Goal: Task Accomplishment & Management: Use online tool/utility

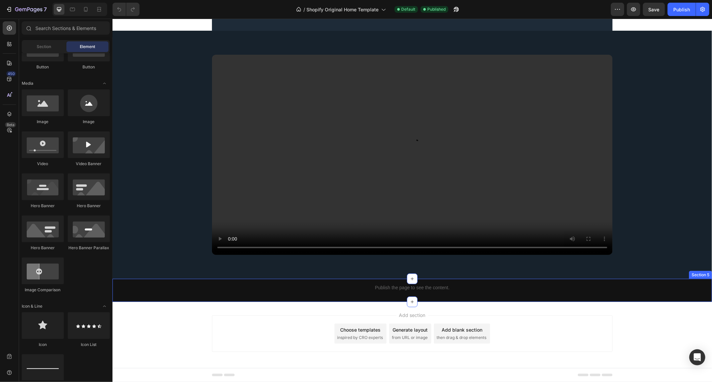
scroll to position [595, 0]
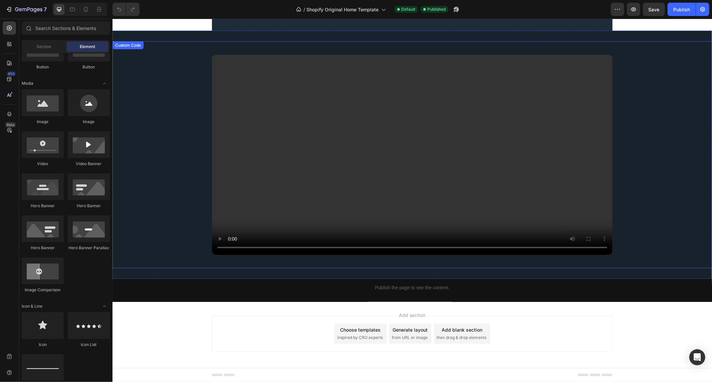
click at [407, 299] on div at bounding box center [412, 302] width 11 height 11
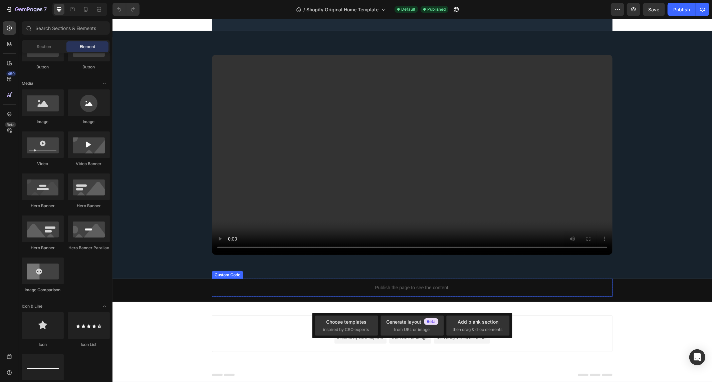
click at [420, 287] on p "Publish the page to see the content." at bounding box center [412, 287] width 401 height 7
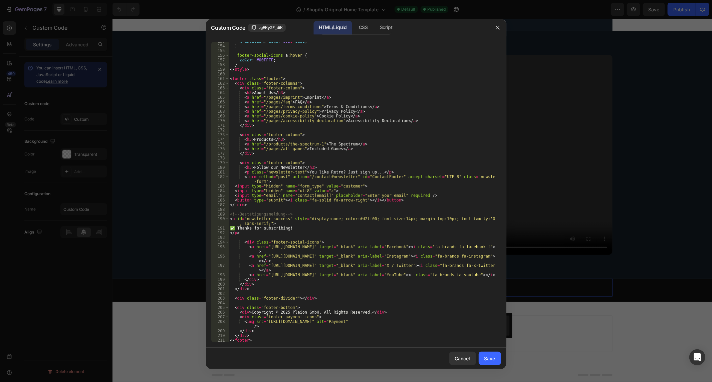
scroll to position [713, 0]
click at [494, 27] on button "button" at bounding box center [498, 27] width 11 height 11
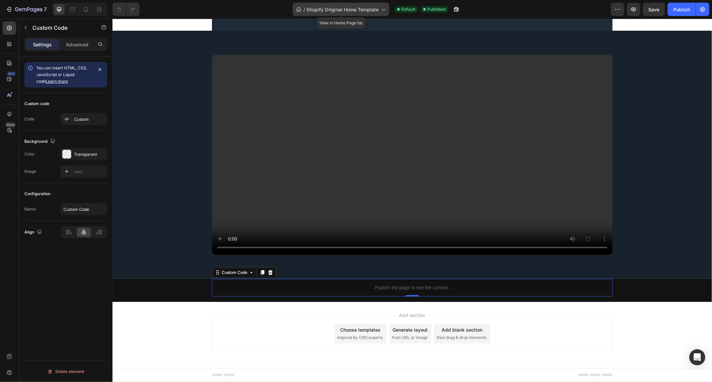
click at [334, 11] on span "Shopify Original Home Template" at bounding box center [343, 9] width 72 height 7
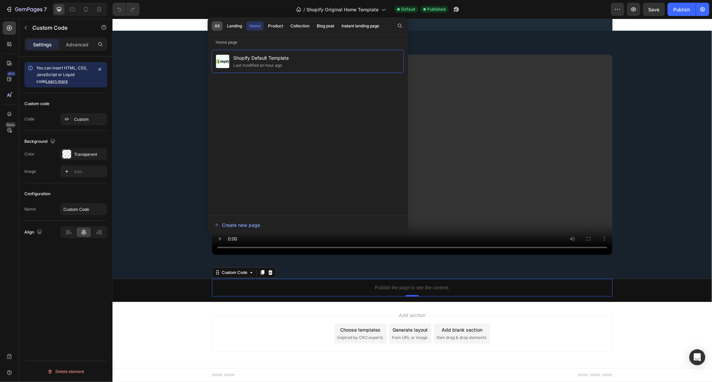
click at [224, 24] on button "All" at bounding box center [234, 25] width 21 height 9
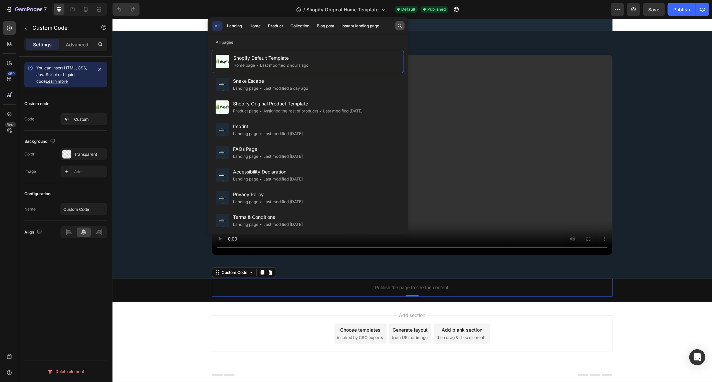
click at [398, 28] on icon "button" at bounding box center [399, 25] width 5 height 5
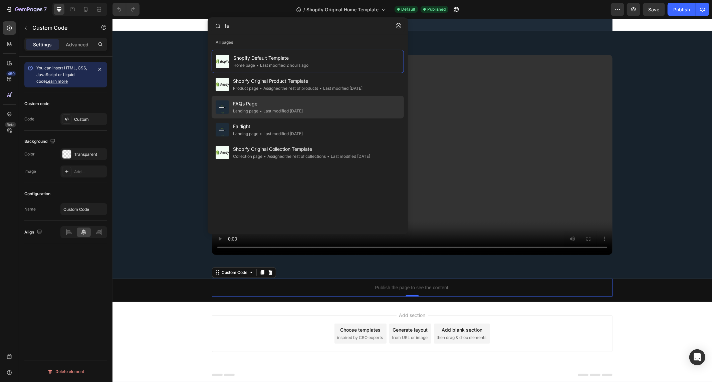
type input "fa"
click at [261, 104] on span "FAQs Page" at bounding box center [268, 104] width 70 height 8
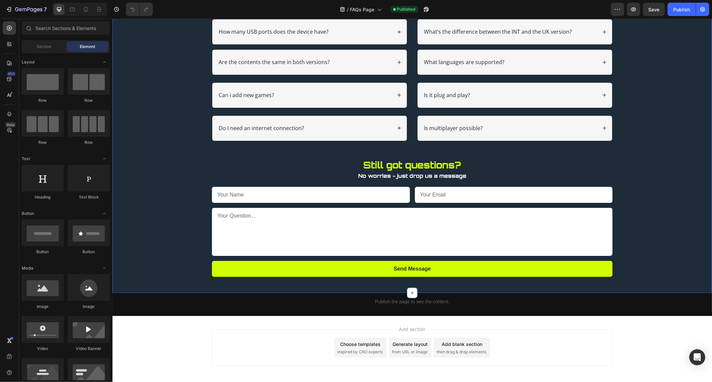
scroll to position [148, 0]
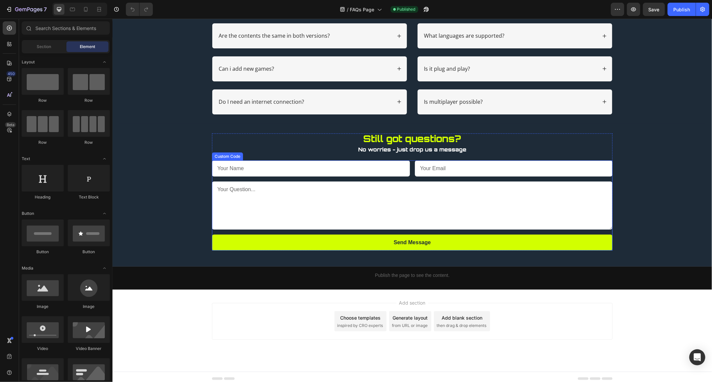
click at [290, 195] on textarea at bounding box center [412, 205] width 401 height 48
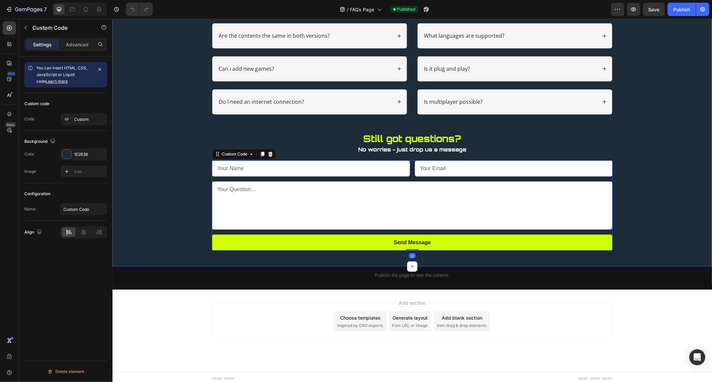
click at [296, 131] on div "What games are included? How many USB ports does the device have? Accordion Are…" at bounding box center [412, 105] width 586 height 291
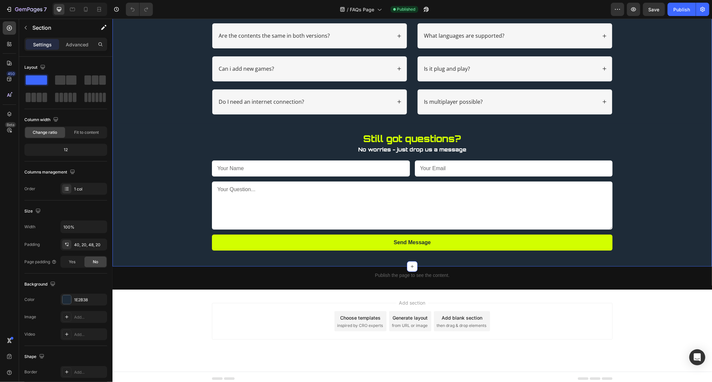
click at [296, 139] on p "Still got questions?" at bounding box center [411, 139] width 399 height 11
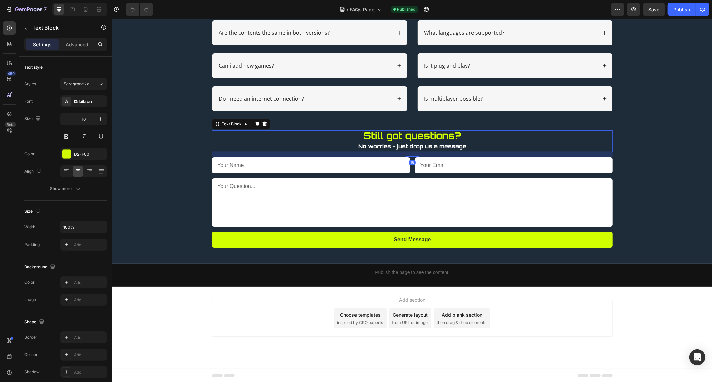
scroll to position [152, 0]
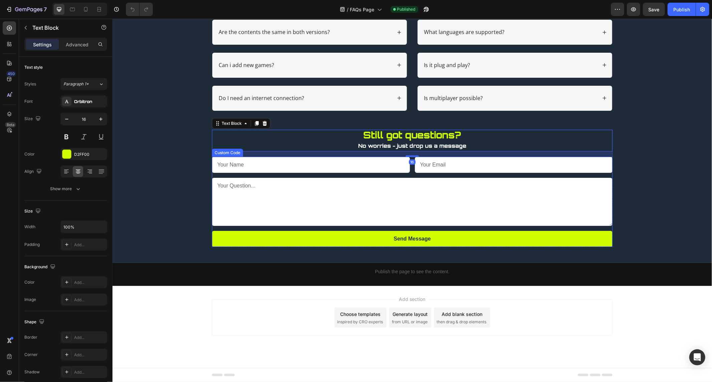
click at [318, 206] on textarea at bounding box center [412, 202] width 401 height 48
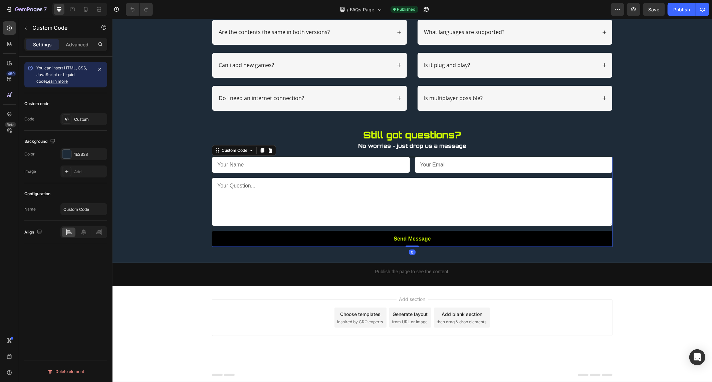
click at [343, 241] on button "Send Message" at bounding box center [412, 239] width 401 height 16
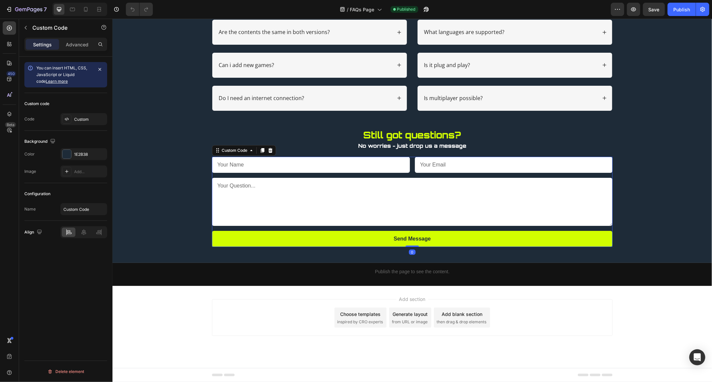
click at [350, 199] on textarea at bounding box center [412, 202] width 401 height 48
click at [339, 205] on textarea at bounding box center [412, 202] width 401 height 48
click at [202, 184] on div "What games are included? How many USB ports does the device have? Accordion Are…" at bounding box center [412, 101] width 586 height 291
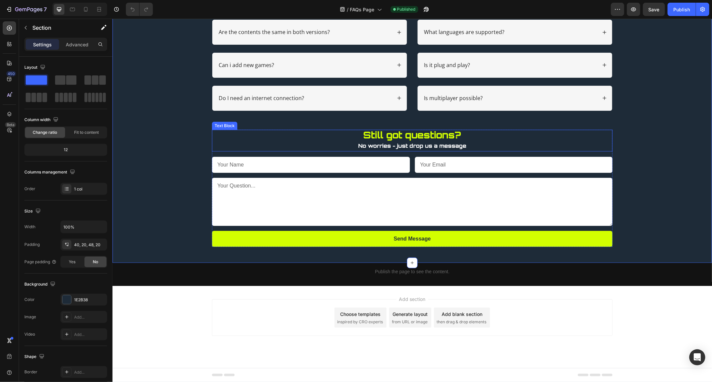
click at [355, 141] on p "No worries - just drop us a message" at bounding box center [411, 146] width 399 height 10
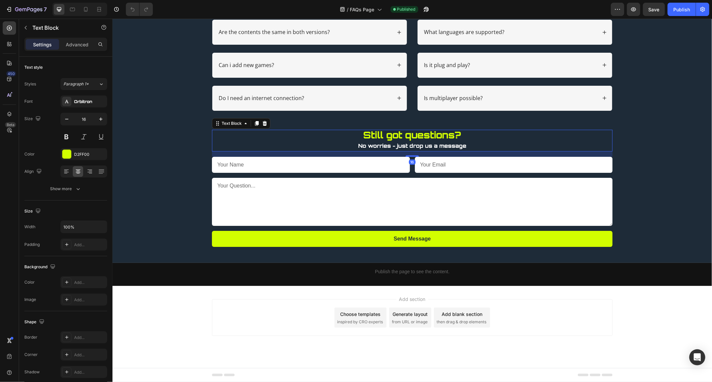
click at [325, 153] on div "16" at bounding box center [412, 153] width 401 height 5
click at [320, 161] on input "text" at bounding box center [311, 165] width 198 height 16
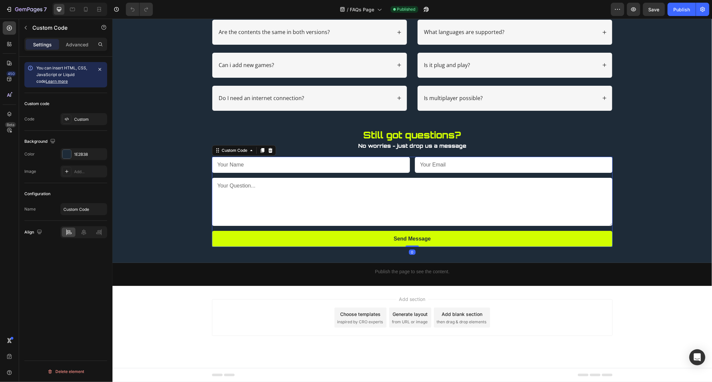
click at [442, 169] on input "email" at bounding box center [514, 165] width 198 height 16
click at [487, 159] on input "email" at bounding box center [514, 165] width 198 height 16
click at [262, 303] on div "Add section Choose templates inspired by CRO experts Generate layout from URL o…" at bounding box center [412, 317] width 401 height 37
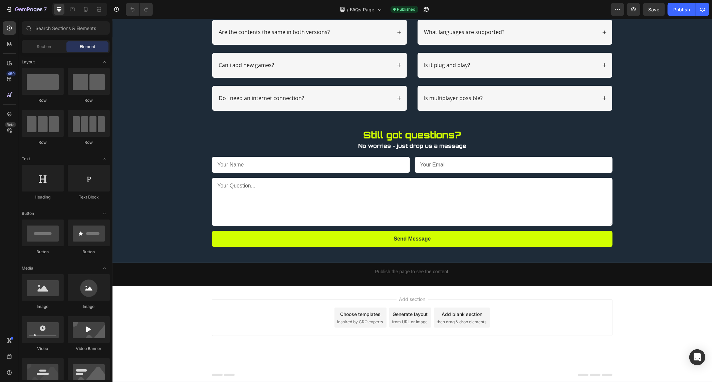
click at [356, 322] on span "inspired by CRO experts" at bounding box center [360, 322] width 46 height 6
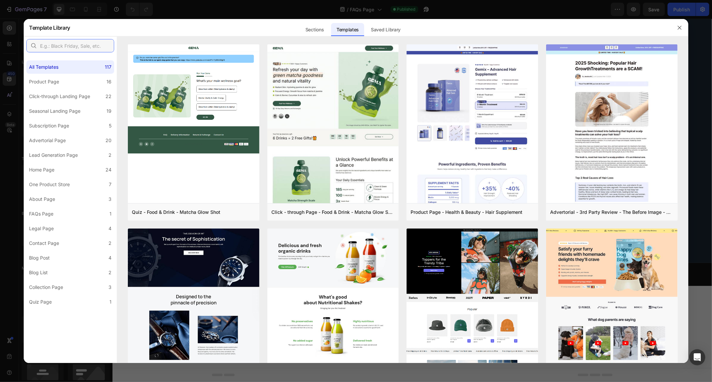
click at [79, 45] on input "text" at bounding box center [70, 45] width 88 height 13
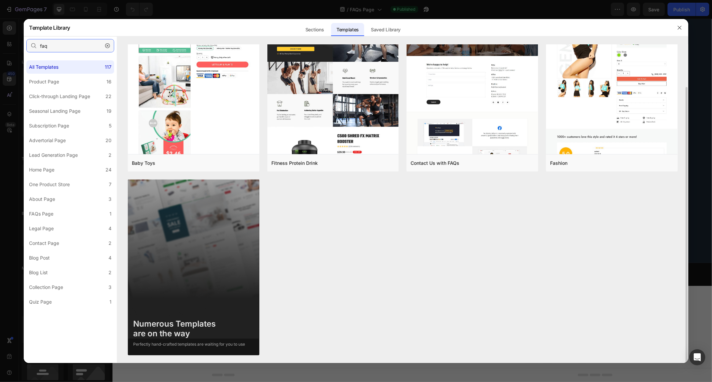
scroll to position [12, 0]
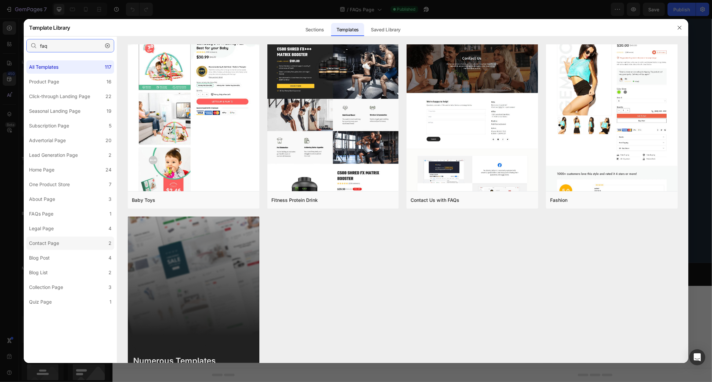
type input "faq"
click at [77, 245] on label "Contact Page 2" at bounding box center [70, 243] width 88 height 13
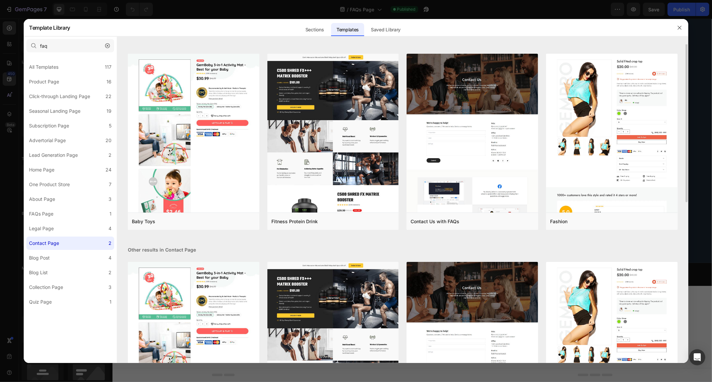
scroll to position [0, 0]
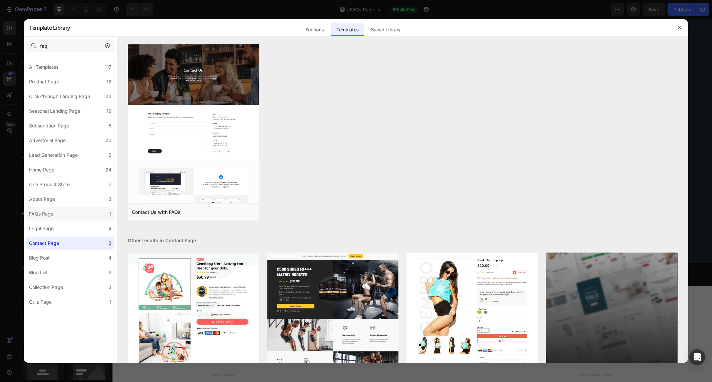
click at [88, 218] on label "FAQs Page 1" at bounding box center [70, 213] width 88 height 13
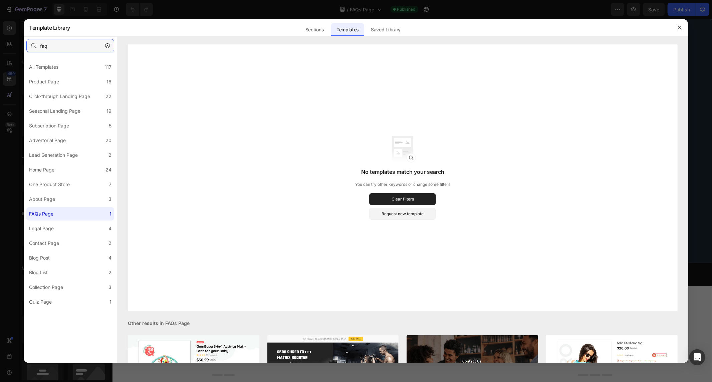
click at [72, 45] on input "faq" at bounding box center [70, 45] width 88 height 13
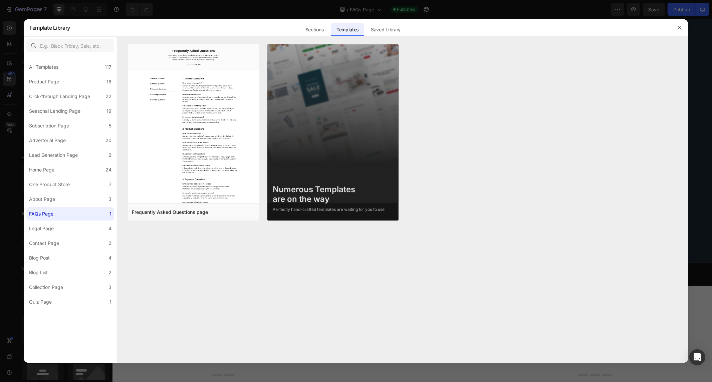
click at [53, 215] on div "FAQs Page" at bounding box center [42, 214] width 27 height 8
click at [52, 202] on div "About Page" at bounding box center [42, 199] width 26 height 8
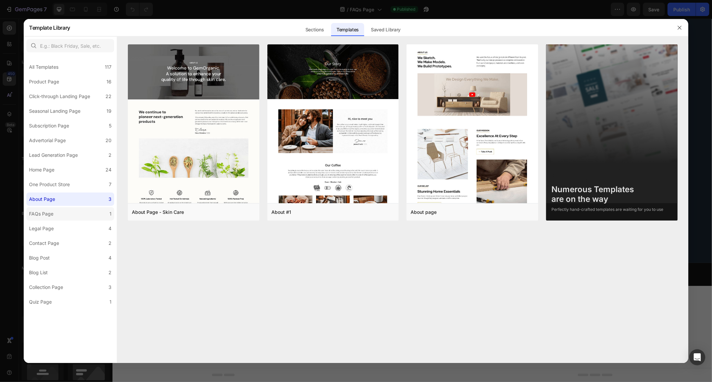
click at [56, 209] on label "FAQs Page 1" at bounding box center [70, 213] width 88 height 13
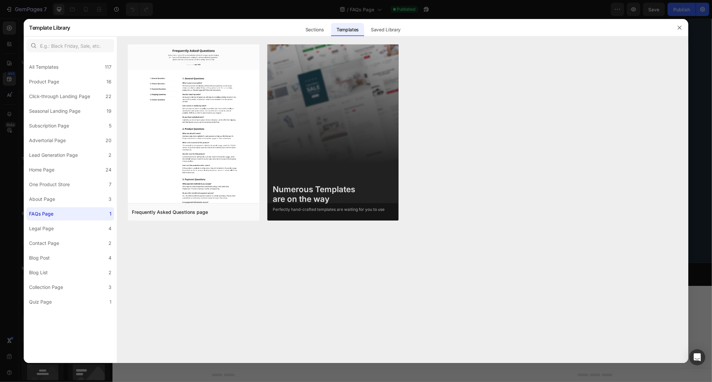
drag, startPoint x: 686, startPoint y: 23, endPoint x: 565, endPoint y: 5, distance: 121.8
click at [686, 23] on div at bounding box center [679, 27] width 17 height 17
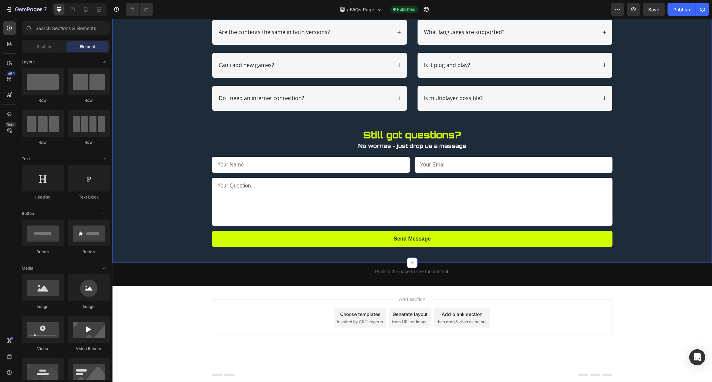
click at [199, 77] on div "What games are included? How many USB ports does the device have? Accordion Are…" at bounding box center [412, 101] width 586 height 291
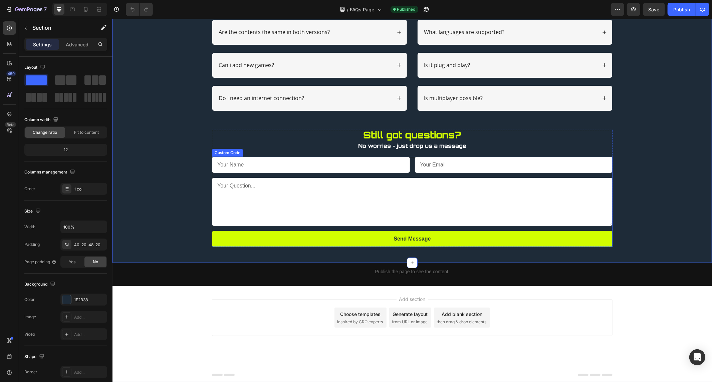
click at [339, 214] on textarea at bounding box center [412, 202] width 401 height 48
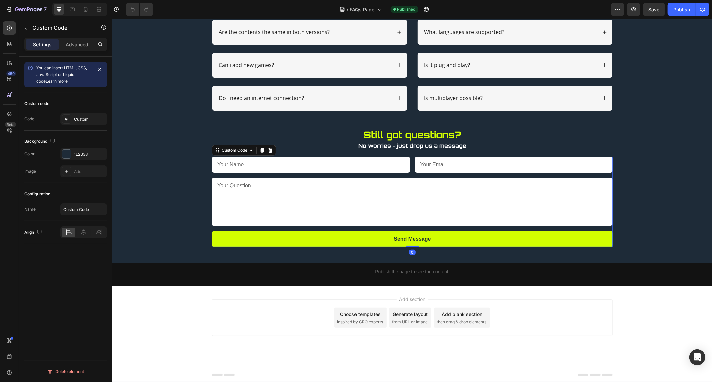
click at [339, 162] on input "text" at bounding box center [311, 165] width 198 height 16
click at [85, 50] on div "Settings Advanced" at bounding box center [65, 44] width 83 height 13
click at [81, 44] on p "Advanced" at bounding box center [77, 44] width 23 height 7
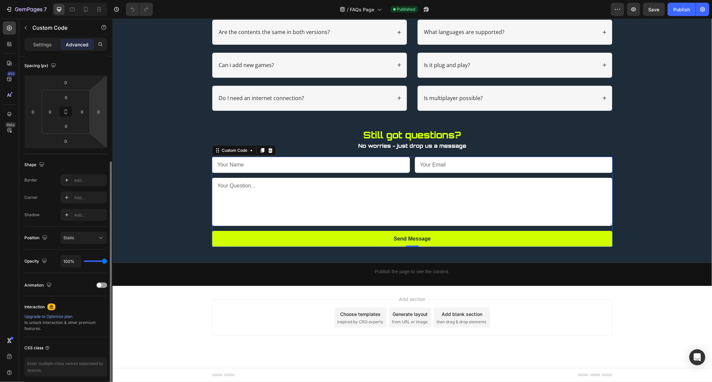
scroll to position [101, 0]
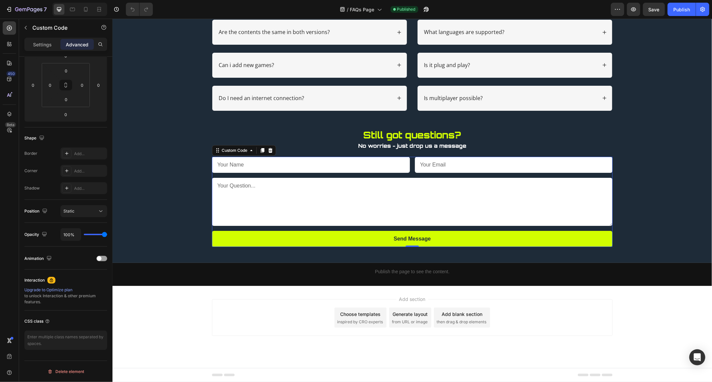
click at [251, 225] on textarea at bounding box center [412, 202] width 401 height 48
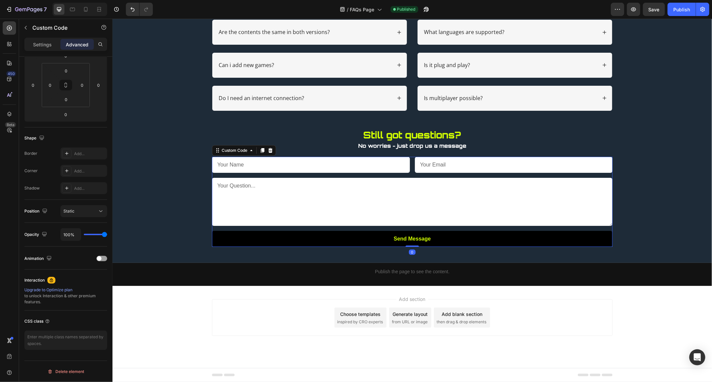
click at [310, 238] on button "Send Message" at bounding box center [412, 239] width 401 height 16
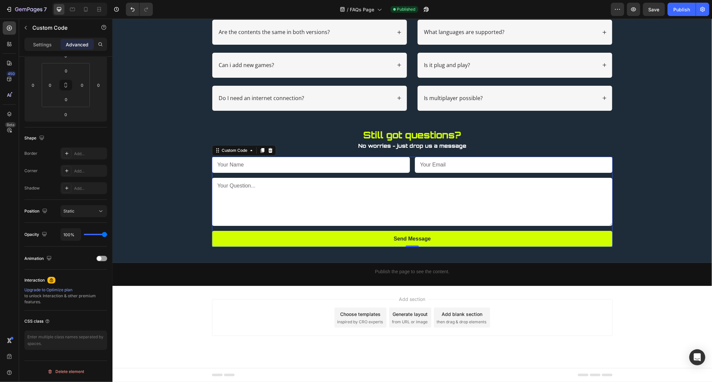
click at [326, 161] on input "text" at bounding box center [311, 165] width 198 height 16
type input "A"
click at [354, 184] on textarea at bounding box center [412, 202] width 401 height 48
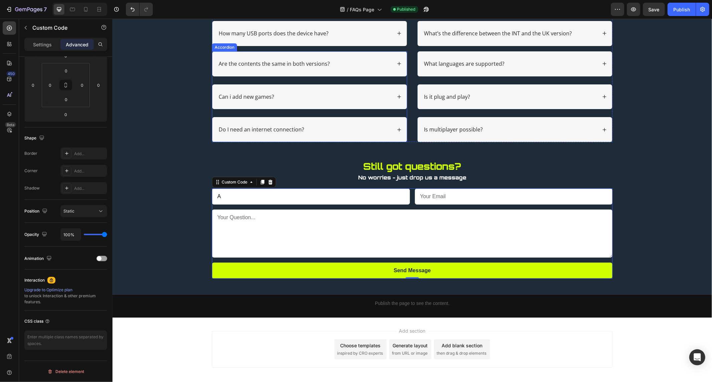
scroll to position [78, 0]
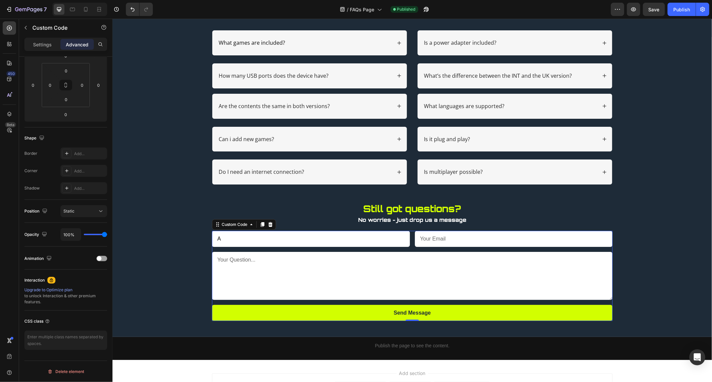
click at [358, 275] on textarea at bounding box center [412, 276] width 401 height 48
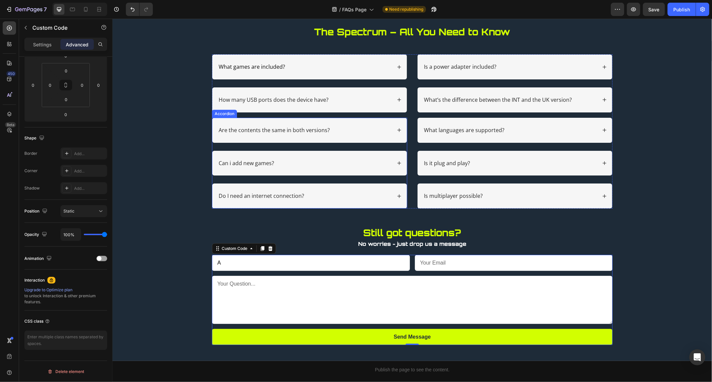
scroll to position [41, 0]
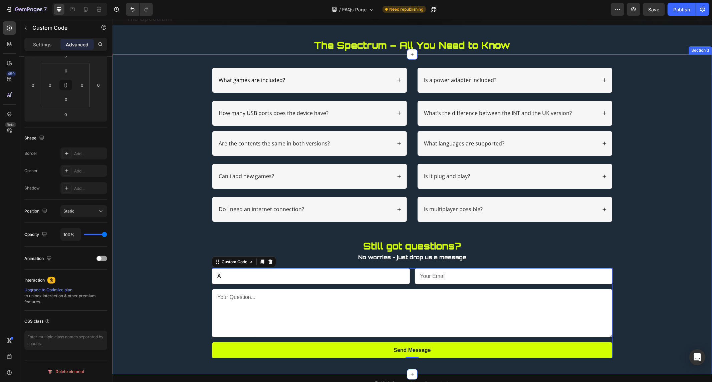
click at [180, 68] on div "What games are included? How many USB ports does the device have? Accordion Are…" at bounding box center [412, 212] width 586 height 291
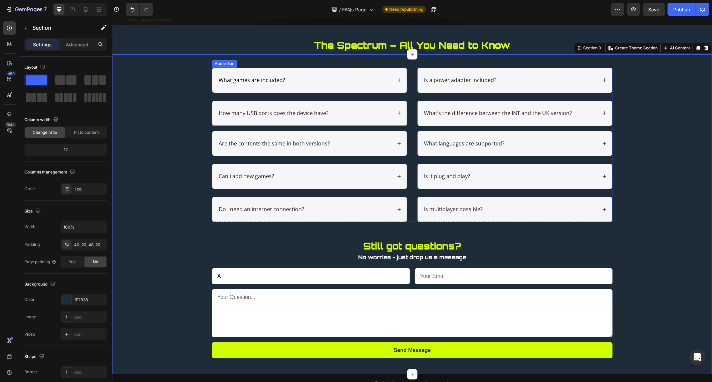
click at [335, 76] on div "What games are included?" at bounding box center [304, 79] width 174 height 9
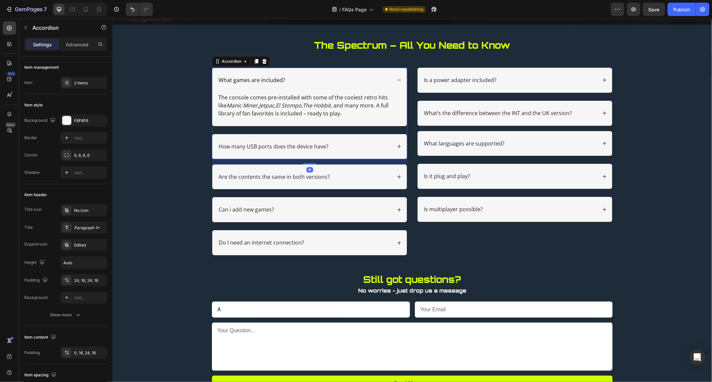
click at [335, 76] on div "What games are included?" at bounding box center [304, 79] width 174 height 9
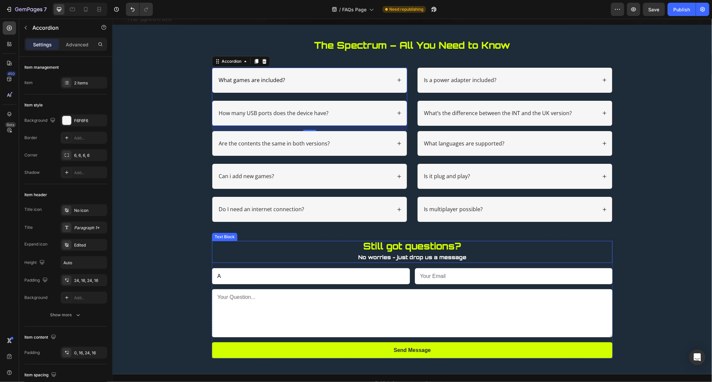
click at [313, 255] on p "No worries - just drop us a message" at bounding box center [411, 257] width 399 height 10
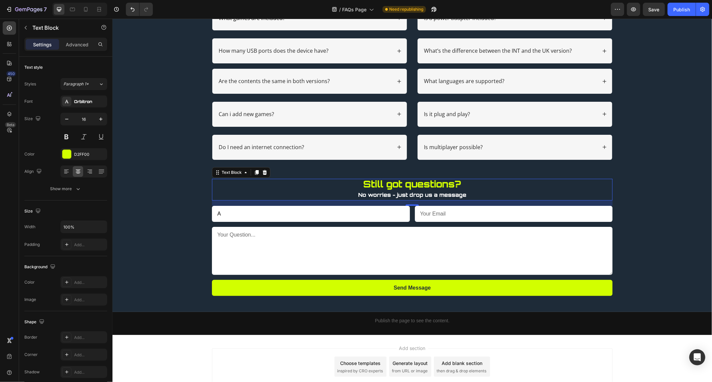
scroll to position [152, 0]
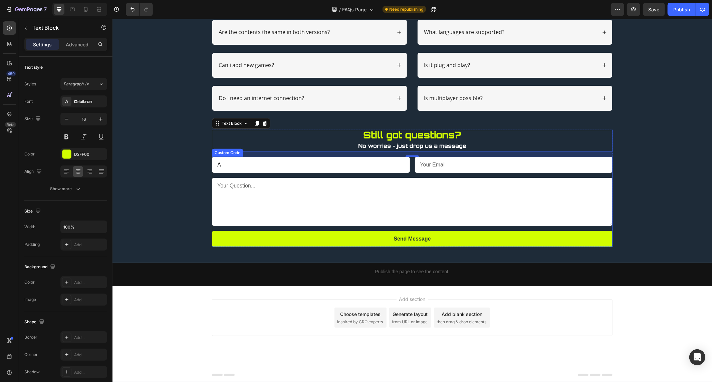
click at [330, 167] on input "A" at bounding box center [311, 165] width 198 height 16
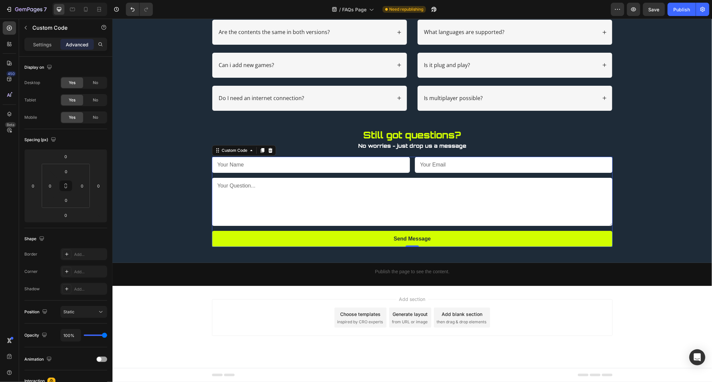
click at [383, 185] on textarea at bounding box center [412, 202] width 401 height 48
click at [189, 184] on div "What games are included? How many USB ports does the device have? Accordion Are…" at bounding box center [412, 101] width 586 height 291
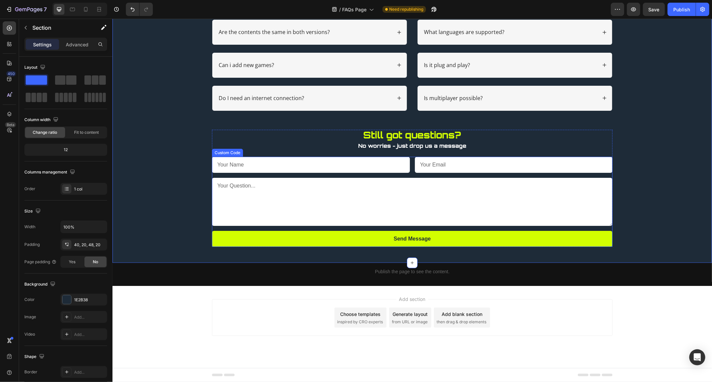
click at [272, 195] on textarea at bounding box center [412, 202] width 401 height 48
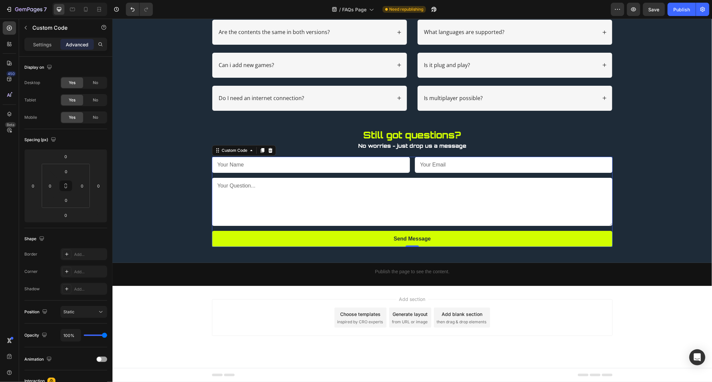
click at [287, 164] on input "text" at bounding box center [311, 165] width 198 height 16
click at [179, 166] on div "What games are included? How many USB ports does the device have? Accordion Are…" at bounding box center [412, 101] width 586 height 291
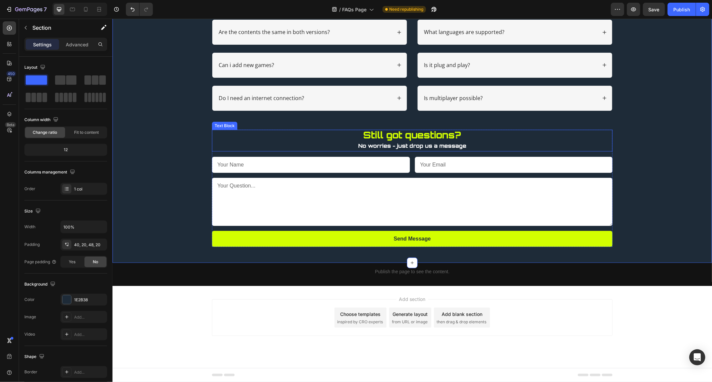
click at [377, 132] on span "Still got questions?" at bounding box center [412, 135] width 98 height 12
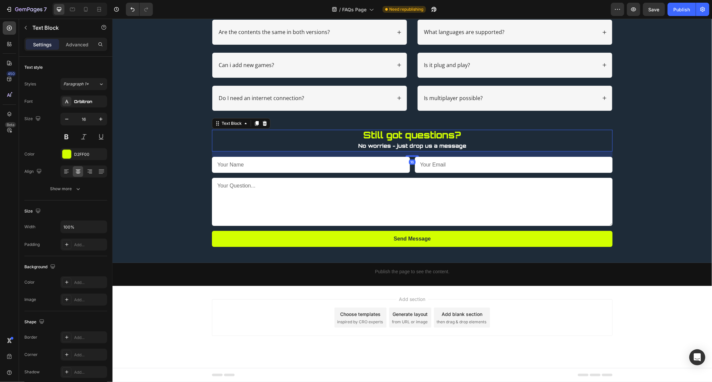
click at [284, 162] on input "text" at bounding box center [311, 165] width 198 height 16
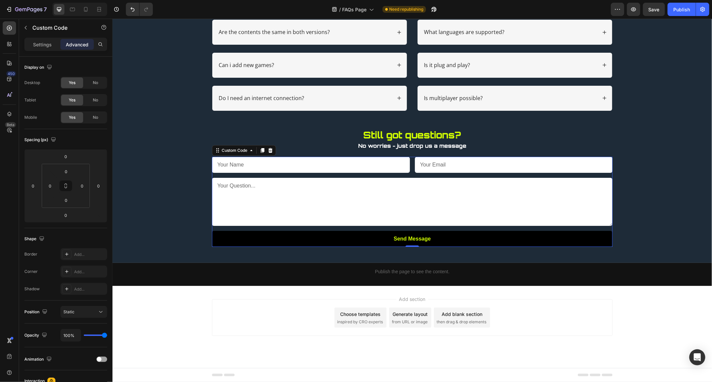
click at [411, 235] on button "Send Message" at bounding box center [412, 239] width 401 height 16
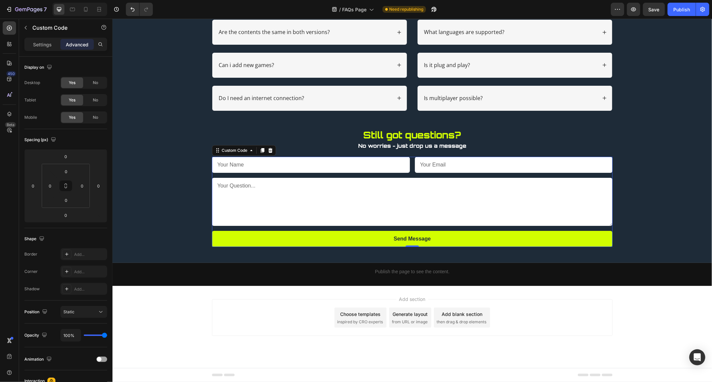
drag, startPoint x: 507, startPoint y: 198, endPoint x: 530, endPoint y: 151, distance: 52.1
click at [507, 198] on textarea at bounding box center [412, 202] width 401 height 48
click at [536, 131] on p "Still got questions?" at bounding box center [411, 135] width 399 height 11
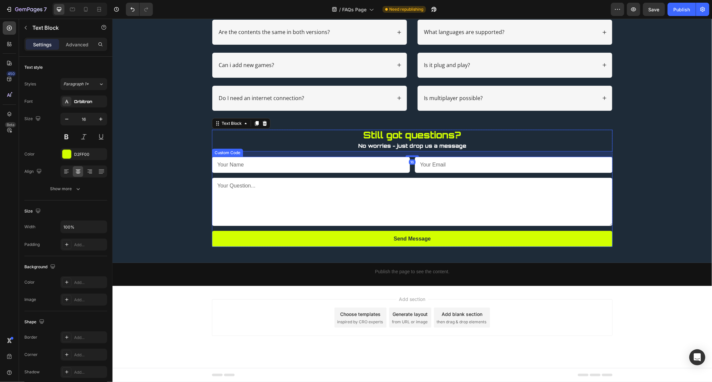
click at [443, 162] on input "email" at bounding box center [514, 165] width 198 height 16
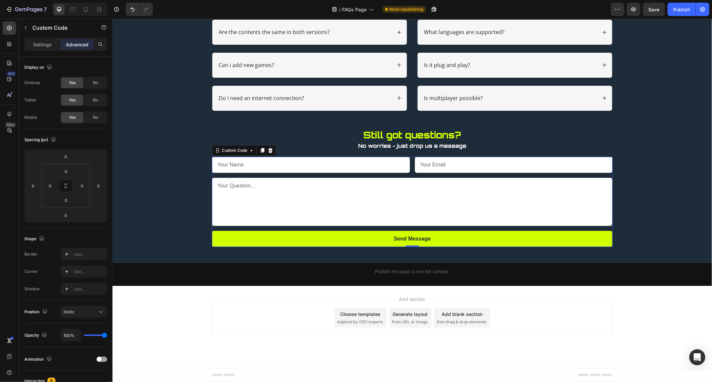
click at [473, 154] on div "Still got questions? No worries - just drop us a message Text Block Send Messag…" at bounding box center [412, 189] width 401 height 118
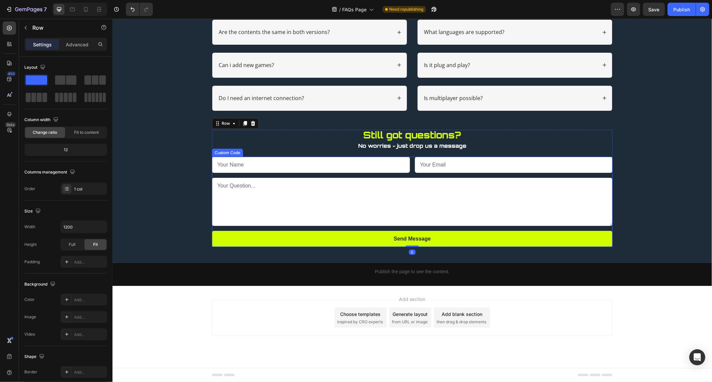
click at [473, 157] on input "email" at bounding box center [514, 165] width 198 height 16
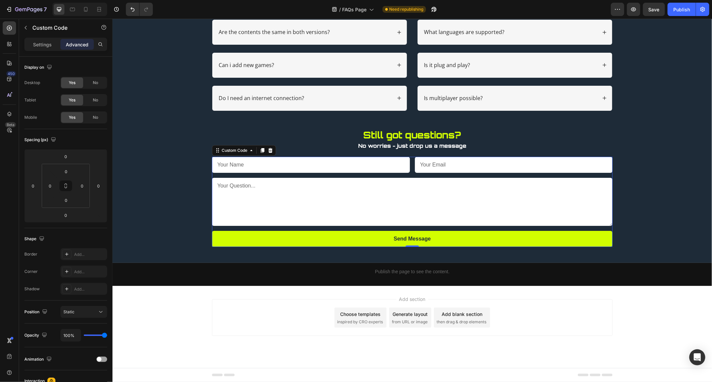
click at [476, 159] on input "email" at bounding box center [514, 165] width 198 height 16
click at [611, 175] on div "What games are included? How many USB ports does the device have? Accordion Are…" at bounding box center [412, 101] width 586 height 291
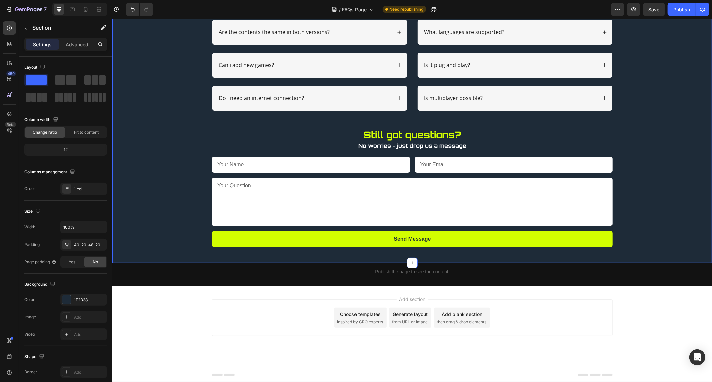
click at [607, 175] on form "Send Message" at bounding box center [412, 202] width 401 height 90
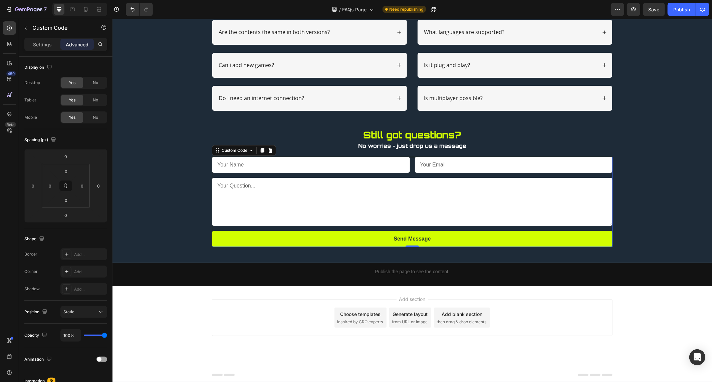
click at [607, 175] on form "Send Message" at bounding box center [412, 202] width 401 height 90
click at [44, 38] on div "Settings Advanced" at bounding box center [65, 44] width 83 height 13
click at [45, 39] on div "Settings" at bounding box center [42, 44] width 33 height 11
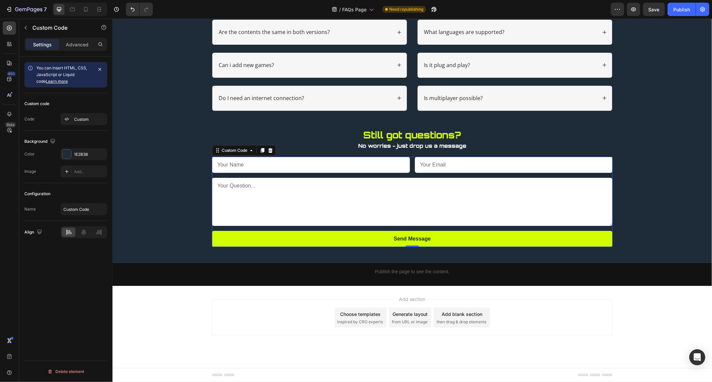
click at [310, 168] on input "text" at bounding box center [311, 165] width 198 height 16
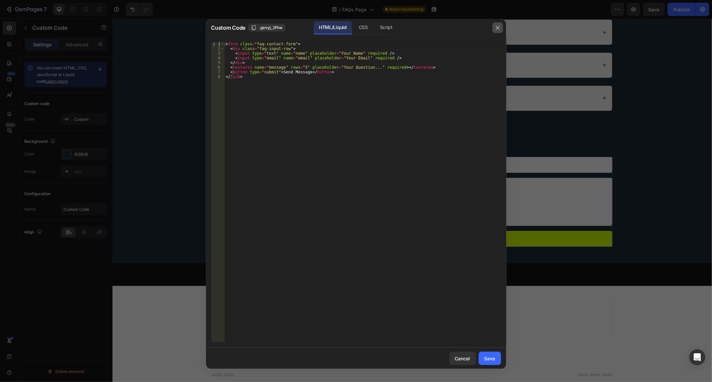
click at [495, 28] on button "button" at bounding box center [498, 27] width 11 height 11
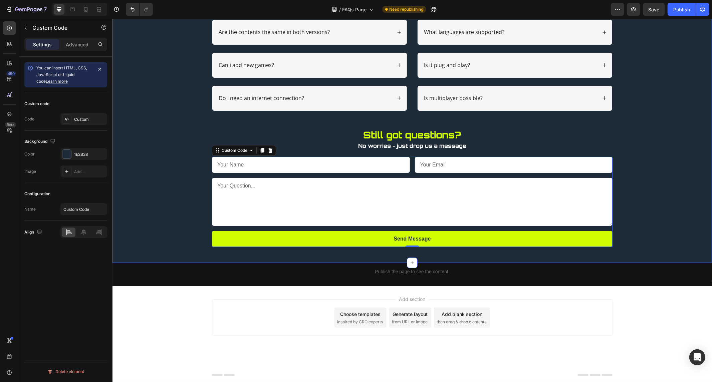
click at [172, 187] on div "What games are included? How many USB ports does the device have? Accordion Are…" at bounding box center [412, 101] width 586 height 291
click at [375, 215] on textarea at bounding box center [412, 202] width 401 height 48
click at [353, 145] on p "No worries - just drop us a message" at bounding box center [411, 146] width 399 height 10
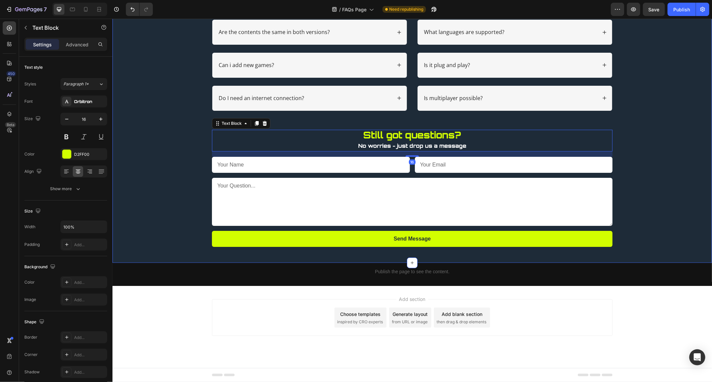
click at [185, 134] on div "What games are included? How many USB ports does the device have? Accordion Are…" at bounding box center [412, 101] width 586 height 291
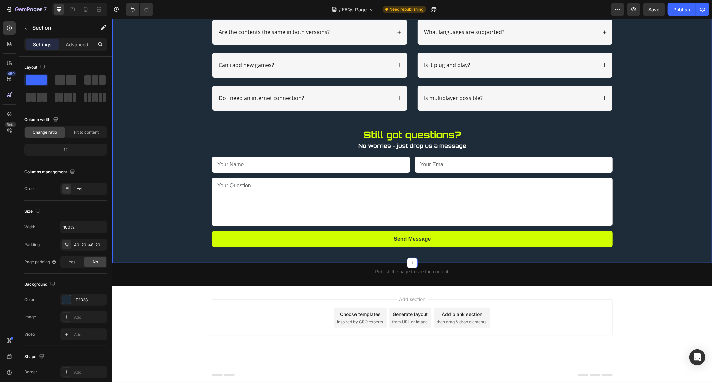
click at [212, 144] on p "No worries - just drop us a message" at bounding box center [411, 146] width 399 height 10
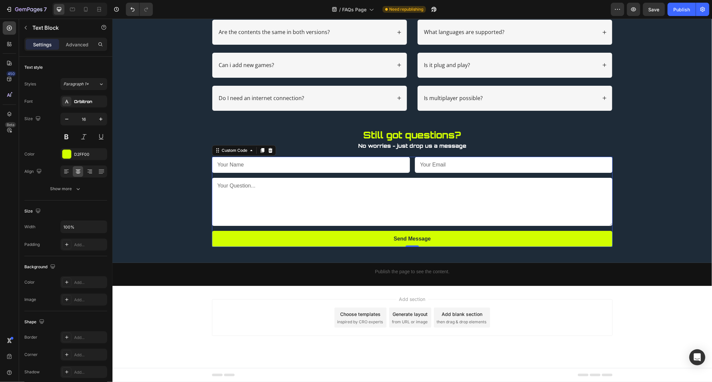
click at [212, 161] on input "text" at bounding box center [311, 165] width 198 height 16
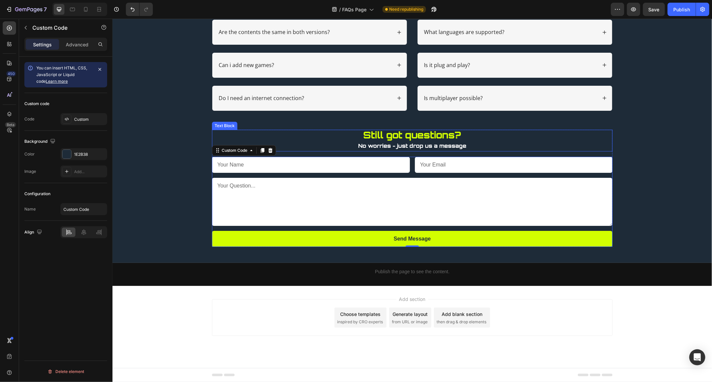
drag, startPoint x: 215, startPoint y: 132, endPoint x: 294, endPoint y: 125, distance: 78.7
click at [215, 132] on p "Still got questions?" at bounding box center [411, 135] width 399 height 11
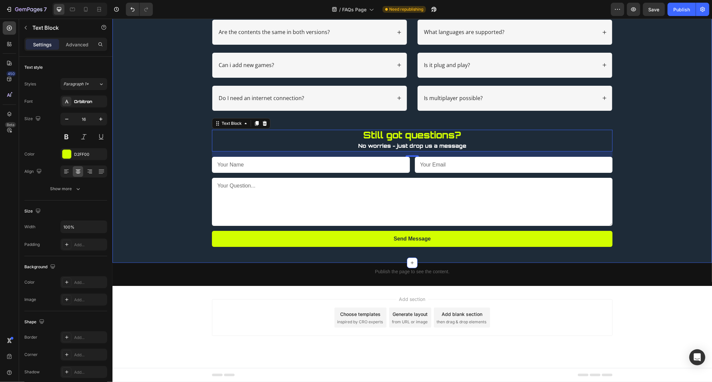
click at [381, 252] on div "What games are included? How many USB ports does the device have? Accordion Are…" at bounding box center [412, 103] width 600 height 320
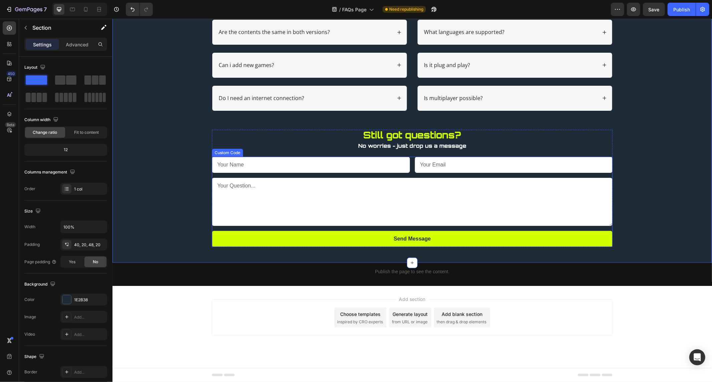
click at [398, 222] on textarea at bounding box center [412, 202] width 401 height 48
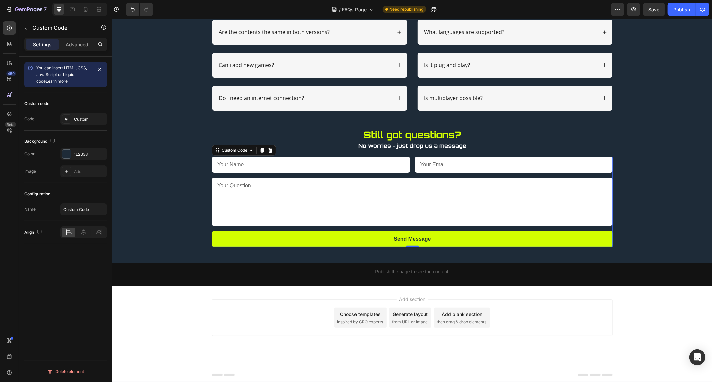
click at [398, 222] on textarea at bounding box center [412, 202] width 401 height 48
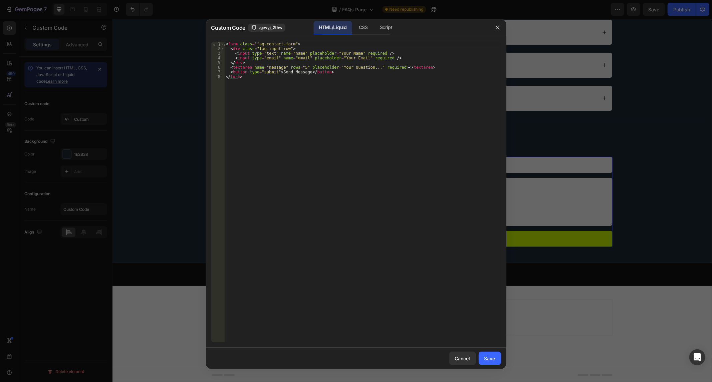
click at [491, 31] on div at bounding box center [497, 27] width 17 height 17
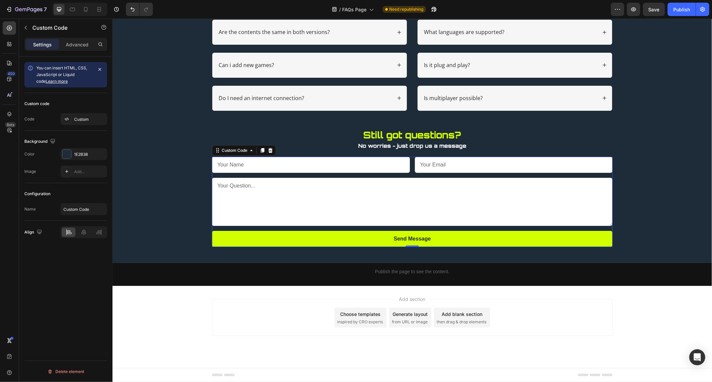
click at [276, 164] on input "text" at bounding box center [311, 165] width 198 height 16
click at [286, 148] on p "No worries - just drop us a message" at bounding box center [411, 146] width 399 height 10
click at [286, 157] on input "text" at bounding box center [311, 165] width 198 height 16
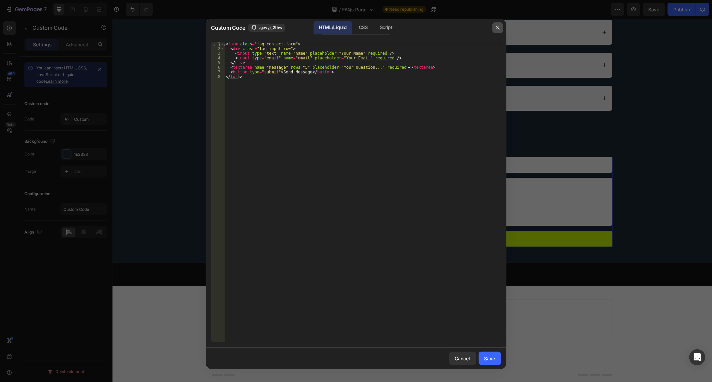
click at [494, 29] on button "button" at bounding box center [498, 27] width 11 height 11
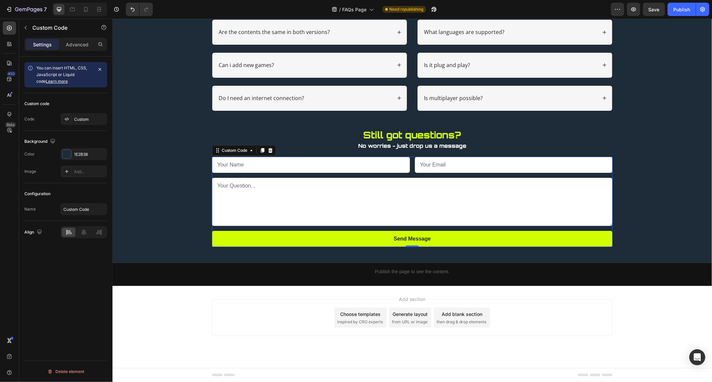
click at [311, 179] on textarea at bounding box center [412, 202] width 401 height 48
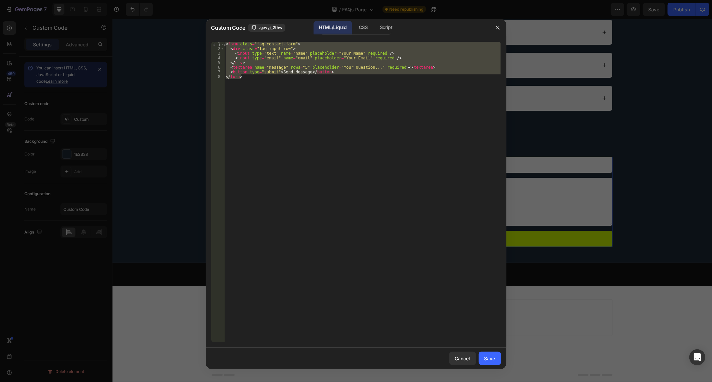
drag, startPoint x: 298, startPoint y: 81, endPoint x: 47, endPoint y: -20, distance: 270.1
click at [47, 0] on html "7 Version history / FAQs Page Need republishing Preview Save Publish 450 Beta S…" at bounding box center [356, 0] width 712 height 0
type textarea "<form class="faq-contact-form"> <div class="faq-input-row">"
click at [494, 24] on button "button" at bounding box center [498, 27] width 11 height 11
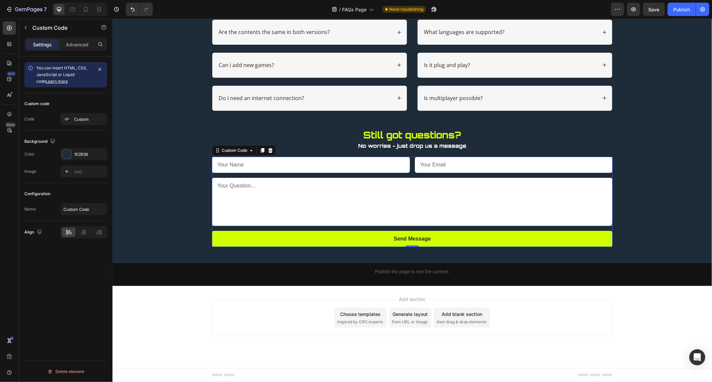
click at [353, 177] on form "Send Message" at bounding box center [412, 202] width 401 height 90
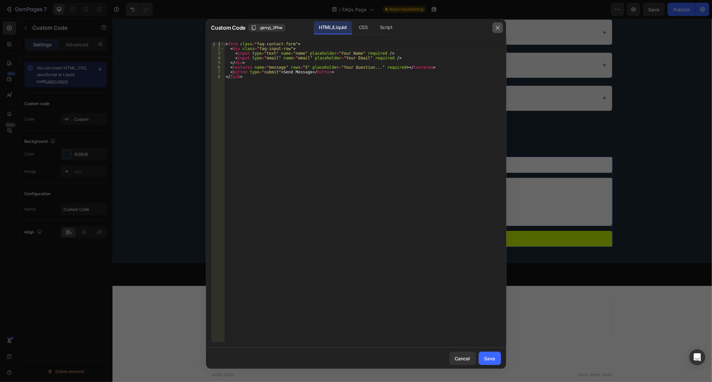
click at [493, 26] on button "button" at bounding box center [498, 27] width 11 height 11
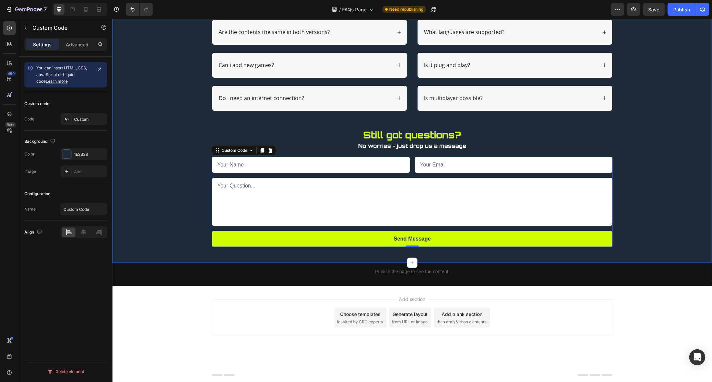
click at [485, 273] on p "Publish the page to see the content." at bounding box center [412, 271] width 401 height 7
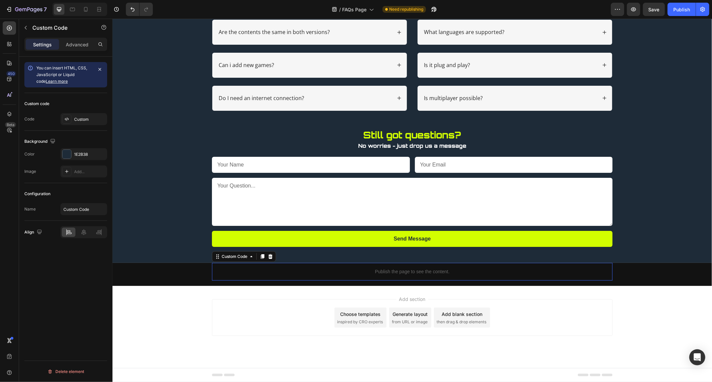
drag, startPoint x: 485, startPoint y: 273, endPoint x: 589, endPoint y: 291, distance: 105.4
click at [485, 273] on p "Publish the page to see the content." at bounding box center [412, 271] width 401 height 7
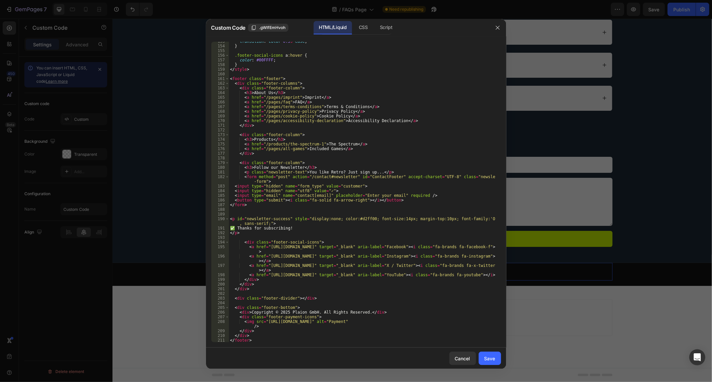
scroll to position [713, 0]
drag, startPoint x: 505, startPoint y: 31, endPoint x: 507, endPoint y: 47, distance: 16.5
click at [505, 31] on div at bounding box center [497, 27] width 17 height 17
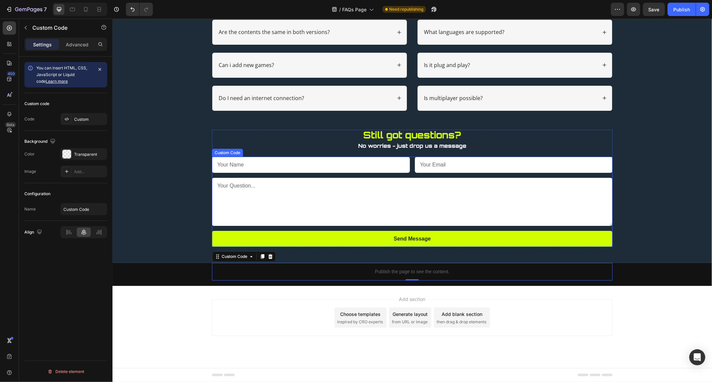
click at [608, 187] on textarea at bounding box center [412, 202] width 401 height 48
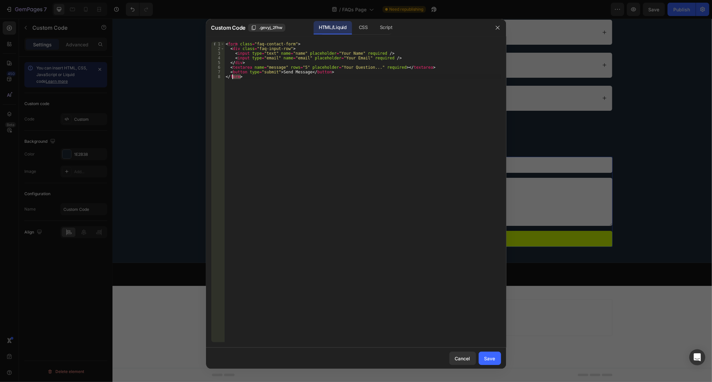
drag, startPoint x: 321, startPoint y: 77, endPoint x: 232, endPoint y: 77, distance: 89.5
click at [232, 77] on div "< form class = "faq-contact-form" > < div class = "faq-input-row" > < input typ…" at bounding box center [362, 197] width 277 height 311
click at [283, 78] on div "< form class = "faq-contact-form" > < div class = "faq-input-row" > < input typ…" at bounding box center [362, 192] width 277 height 301
drag, startPoint x: 333, startPoint y: 75, endPoint x: 232, endPoint y: 71, distance: 100.9
click at [232, 71] on div "< form class = "faq-contact-form" > < div class = "faq-input-row" > < input typ…" at bounding box center [362, 197] width 277 height 311
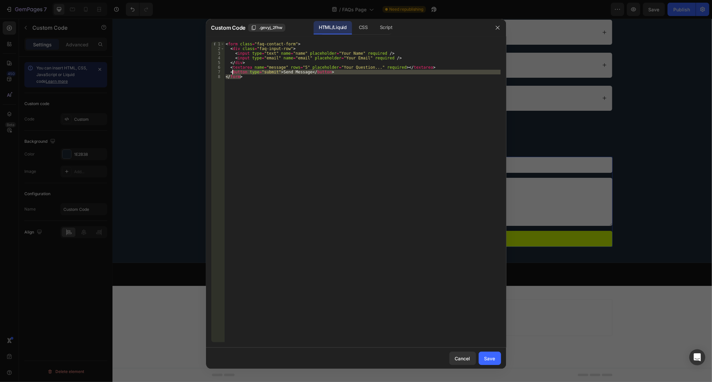
click at [232, 71] on div "< form class = "faq-contact-form" > < div class = "faq-input-row" > < input typ…" at bounding box center [362, 192] width 277 height 301
drag, startPoint x: 327, startPoint y: 71, endPoint x: 230, endPoint y: 71, distance: 97.5
click at [230, 71] on div "< form class = "faq-contact-form" > < div class = "faq-input-row" > < input typ…" at bounding box center [362, 197] width 277 height 311
paste textarea "a href="mailto:[EMAIL_ADDRESS][DOMAIN_NAME]" class="scroll-button">Schreibe uns…"
type textarea "<a href="mailto:[EMAIL_ADDRESS][DOMAIN_NAME]" class="scroll-button">Schreibe un…"
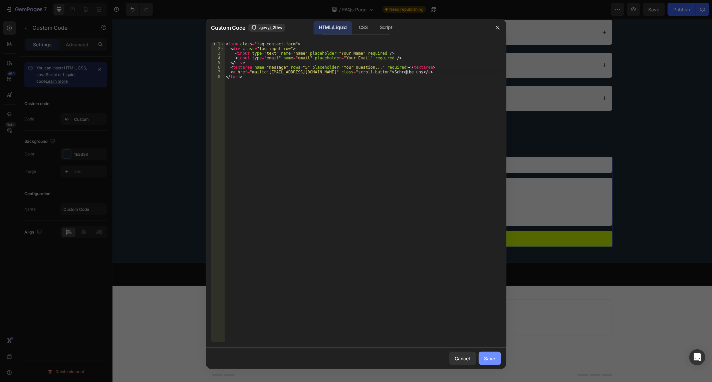
click at [490, 361] on div "Save" at bounding box center [490, 358] width 11 height 7
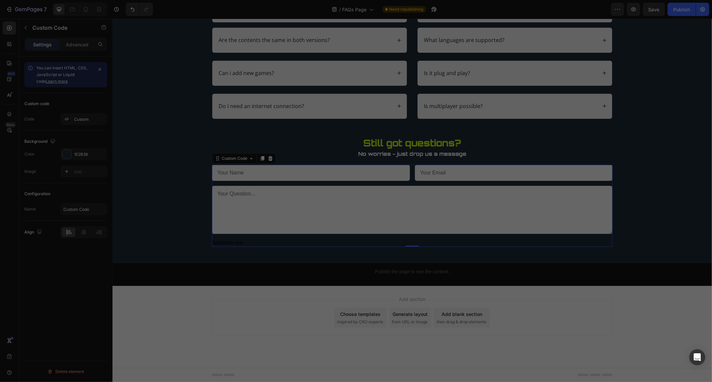
scroll to position [144, 0]
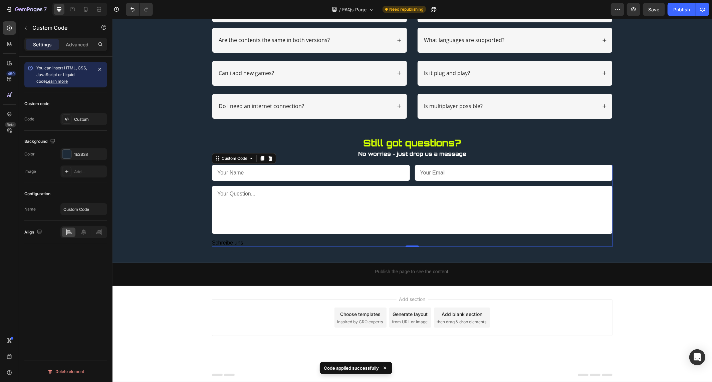
click at [288, 241] on link "Schreibe uns" at bounding box center [412, 243] width 401 height 8
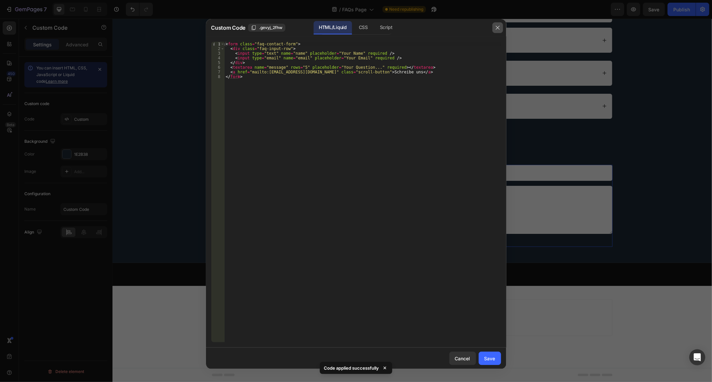
click at [495, 29] on button "button" at bounding box center [498, 27] width 11 height 11
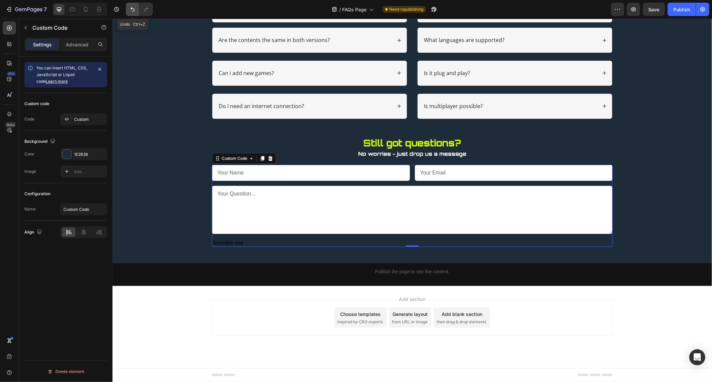
click at [134, 11] on icon "Undo/Redo" at bounding box center [132, 9] width 7 height 7
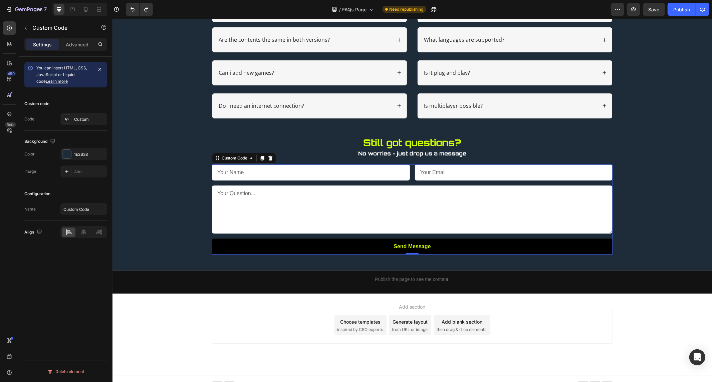
click at [358, 249] on button "Send Message" at bounding box center [412, 246] width 401 height 16
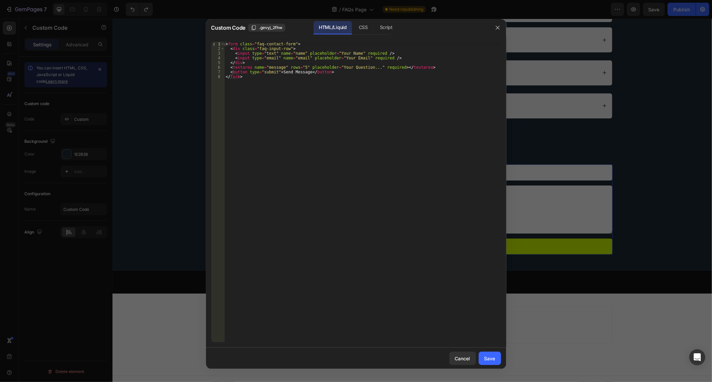
click at [356, 105] on div "< form class = "faq-contact-form" > < div class = "faq-input-row" > < input typ…" at bounding box center [362, 197] width 277 height 311
drag, startPoint x: 247, startPoint y: 82, endPoint x: 205, endPoint y: 11, distance: 82.8
click at [205, 11] on div "Custom Code .gevyj_2fhw HTML/Liquid CSS Script </form> 1 2 3 4 5 6 7 8 < form c…" at bounding box center [356, 191] width 712 height 382
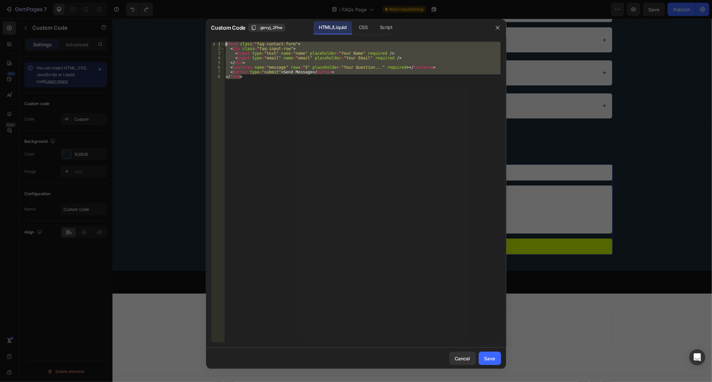
click at [289, 91] on div "< form class = "faq-contact-form" > < div class = "faq-input-row" > < input typ…" at bounding box center [362, 192] width 277 height 301
type textarea "</form>"
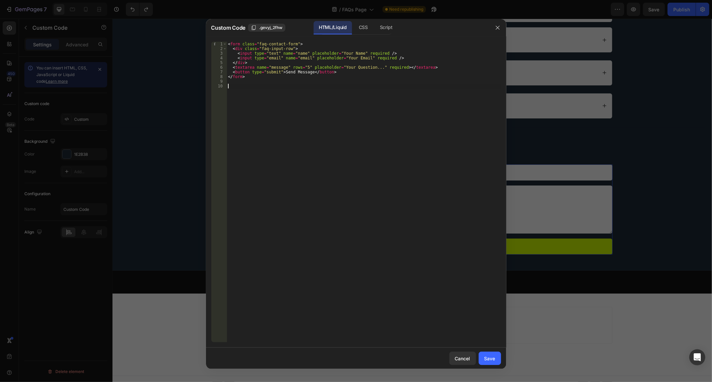
paste textarea "{% endform %}"
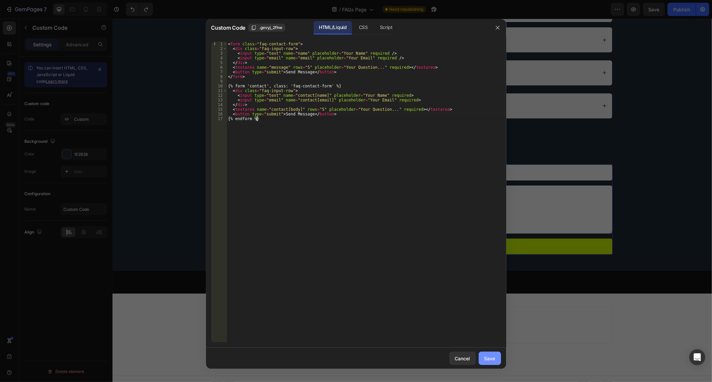
type textarea "{% endform %}"
click at [488, 353] on button "Save" at bounding box center [490, 358] width 22 height 13
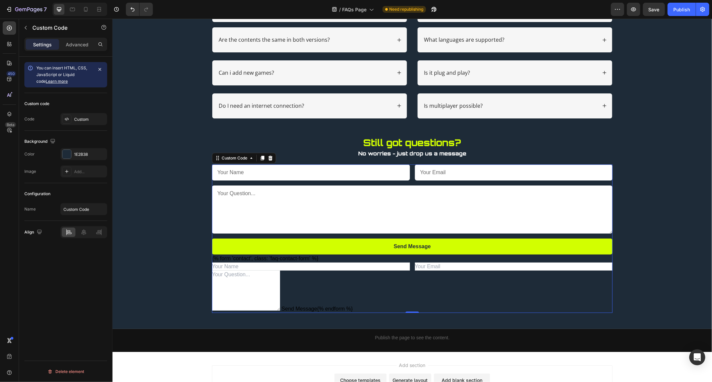
click at [353, 265] on input"] "text" at bounding box center [311, 266] width 198 height 8
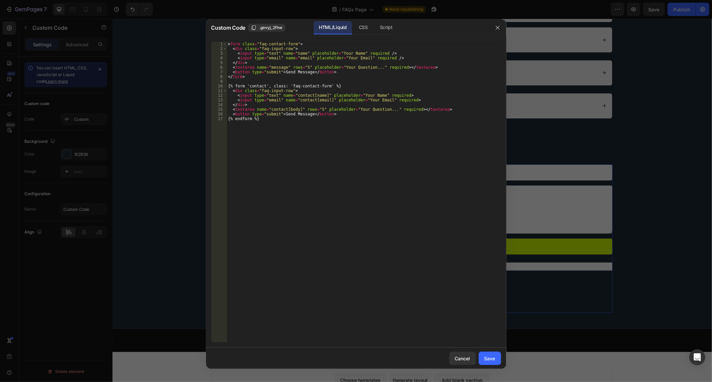
click at [358, 292] on div "< form class = "faq-contact-form" > < div class = "faq-input-row" > < input typ…" at bounding box center [364, 197] width 275 height 311
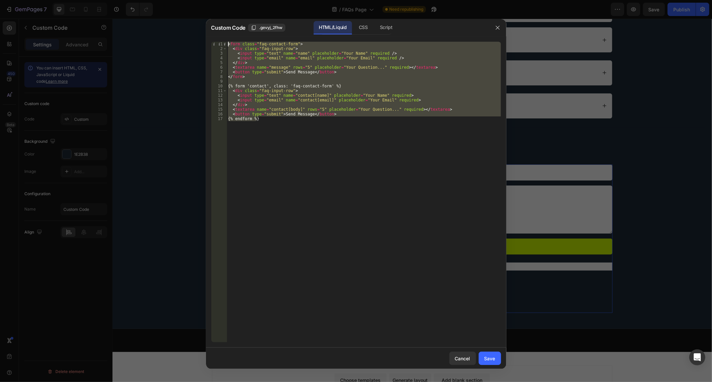
drag, startPoint x: 345, startPoint y: 176, endPoint x: 71, endPoint y: -45, distance: 351.7
click at [71, 0] on html "7 Version history / FAQs Page Need republishing Preview Save Publish 450 Beta S…" at bounding box center [356, 0] width 712 height 0
type textarea "{% endform %}"
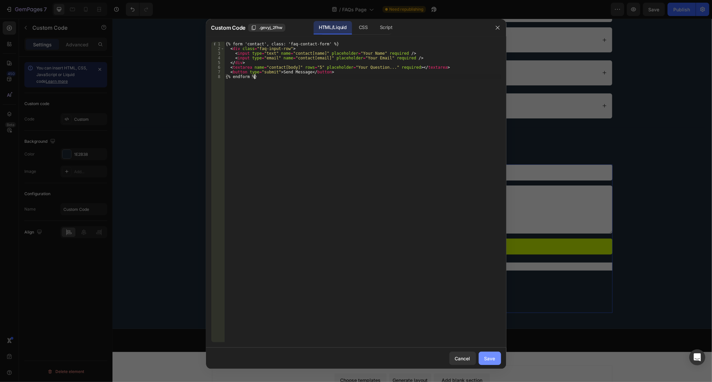
click at [486, 360] on div "Save" at bounding box center [490, 358] width 11 height 7
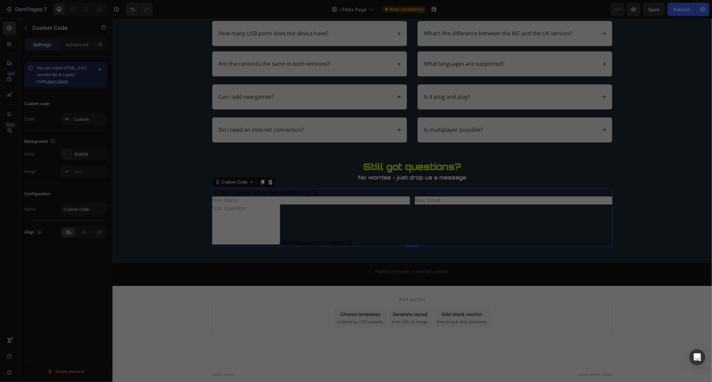
scroll to position [121, 0]
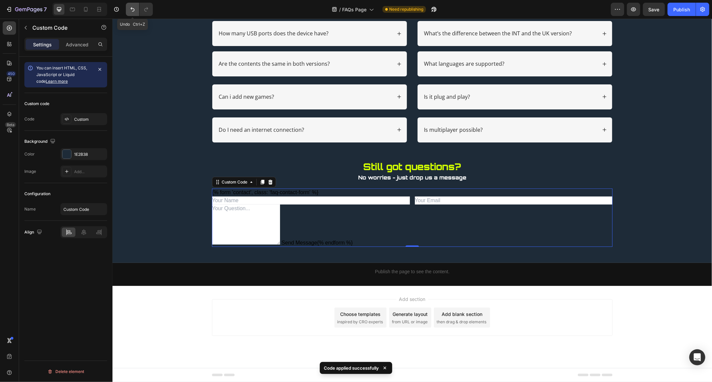
click at [132, 8] on icon "Undo/Redo" at bounding box center [132, 9] width 7 height 7
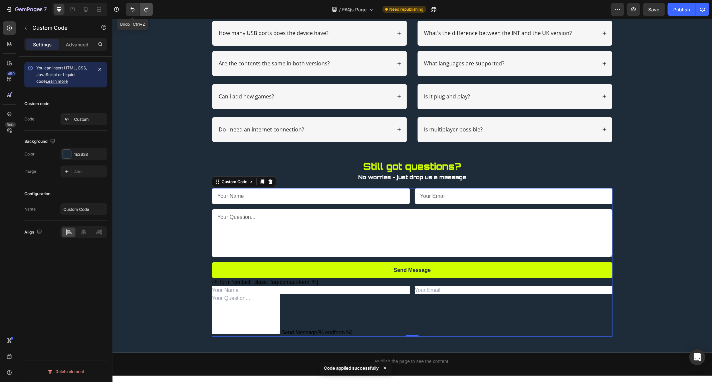
scroll to position [144, 0]
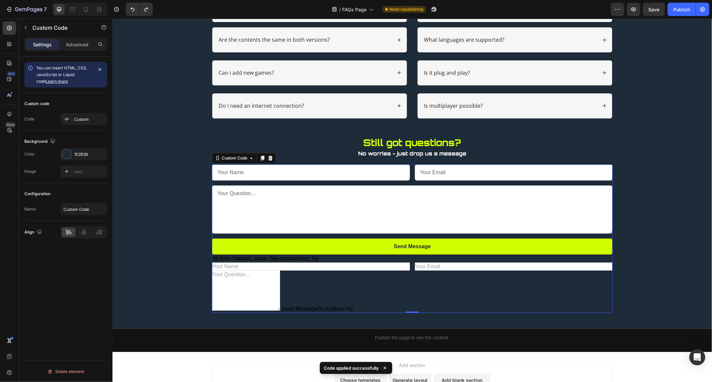
click at [427, 299] on div "Send Message {% form 'contact', class: 'faq-contact-form' %} Send Message {% en…" at bounding box center [412, 238] width 401 height 149
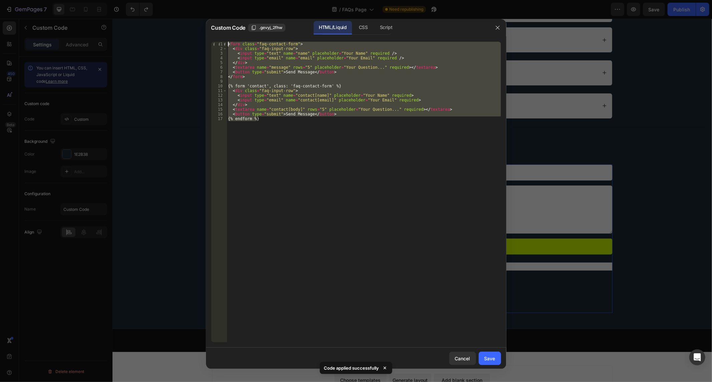
drag, startPoint x: 281, startPoint y: 133, endPoint x: 155, endPoint y: 37, distance: 158.2
click at [155, 37] on div "Custom Code .gevyj_2fhw HTML/Liquid CSS Script {% endform %} 1 2 3 4 5 6 7 8 9 …" at bounding box center [356, 191] width 712 height 382
click at [361, 172] on div "< form class = "faq-contact-form" > < div class = "faq-input-row" > < input typ…" at bounding box center [364, 192] width 275 height 301
type textarea "{% endform %}"
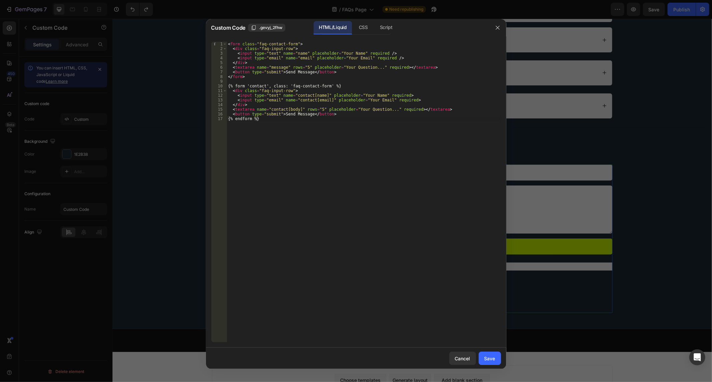
click at [499, 35] on div at bounding box center [497, 27] width 17 height 17
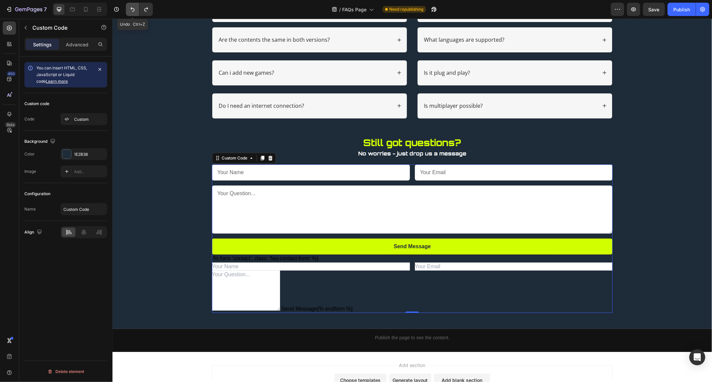
click at [132, 14] on button "Undo/Redo" at bounding box center [132, 9] width 13 height 13
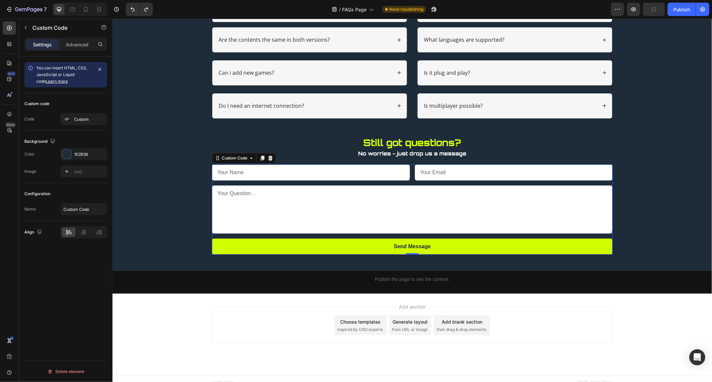
click at [423, 195] on textarea at bounding box center [412, 209] width 401 height 48
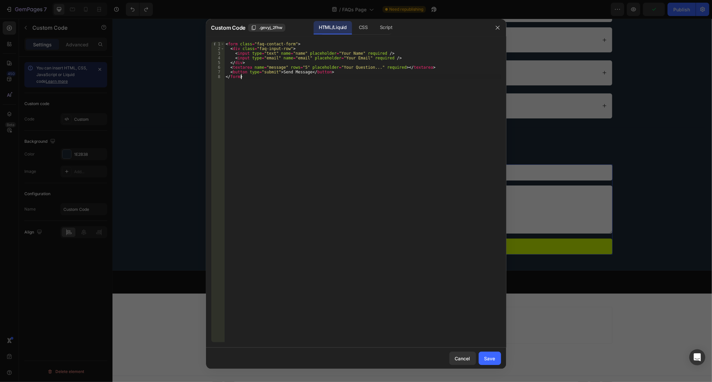
drag, startPoint x: 307, startPoint y: 95, endPoint x: 144, endPoint y: -17, distance: 197.7
click at [144, 0] on html "7 Version history / FAQs Page Need republishing Preview Publish 450 Beta Sectio…" at bounding box center [356, 0] width 712 height 0
type textarea "<form class="faq-contact-form"> <div class="faq-input-row">"
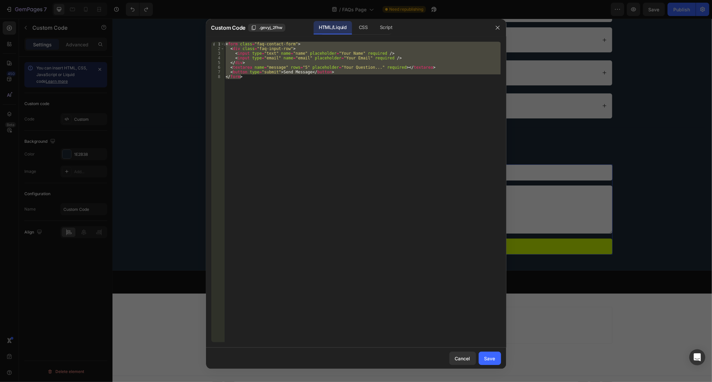
drag, startPoint x: 499, startPoint y: 29, endPoint x: 511, endPoint y: 29, distance: 11.7
click at [499, 29] on icon "button" at bounding box center [497, 27] width 5 height 5
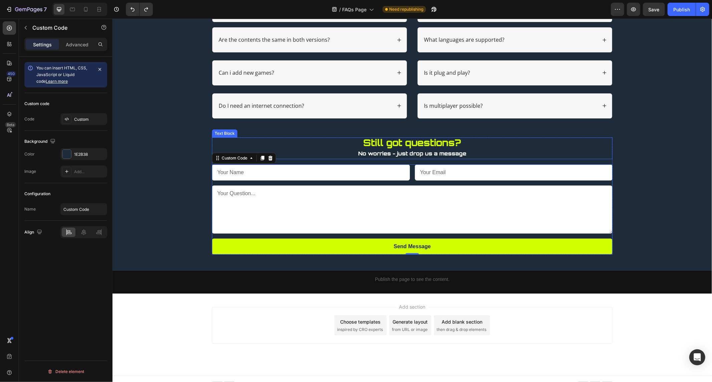
click at [316, 157] on p "No worries - just drop us a message" at bounding box center [411, 154] width 399 height 10
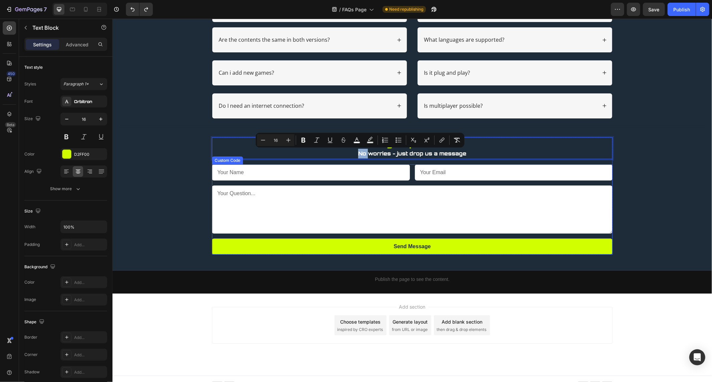
click at [215, 184] on form "Send Message" at bounding box center [412, 209] width 401 height 90
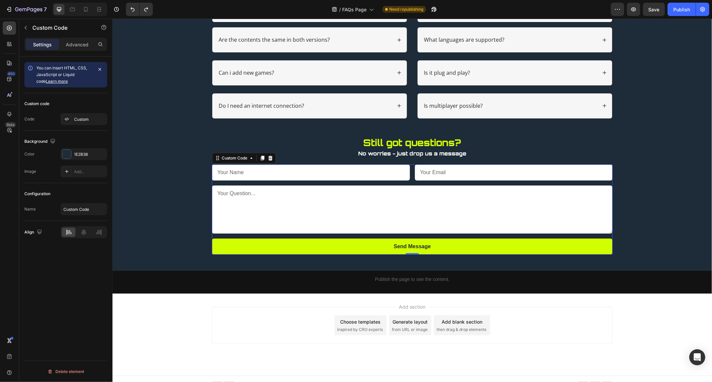
click at [215, 184] on form "Send Message" at bounding box center [412, 209] width 401 height 90
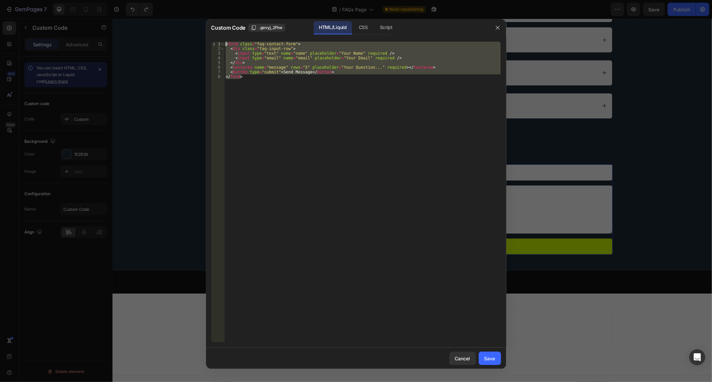
drag, startPoint x: 366, startPoint y: 142, endPoint x: -175, endPoint y: -72, distance: 581.7
click at [0, 0] on html "7 Version history / FAQs Page Need republishing Preview Save Publish 450 Beta S…" at bounding box center [356, 0] width 712 height 0
paste textarea "{% endform %}"
type textarea "{% endform %}"
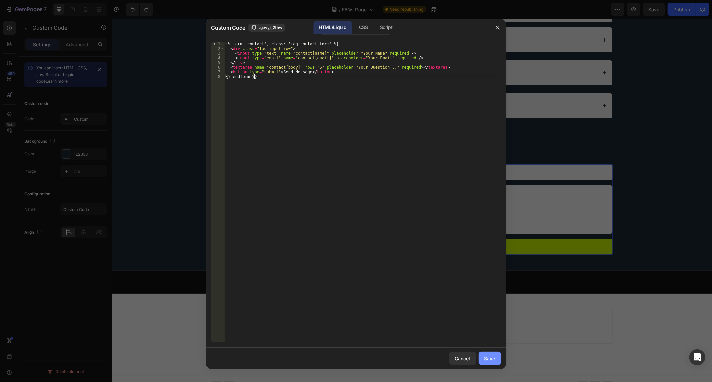
click at [485, 357] on div "Save" at bounding box center [490, 358] width 11 height 7
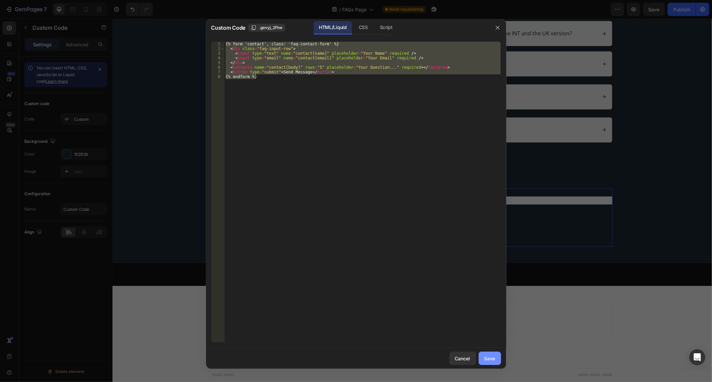
scroll to position [121, 0]
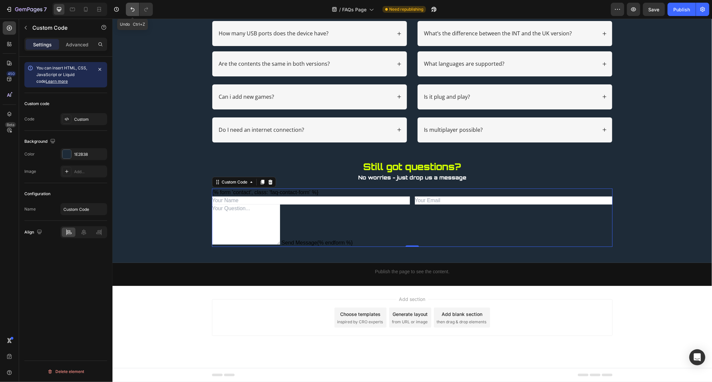
click at [130, 8] on icon "Undo/Redo" at bounding box center [132, 9] width 7 height 7
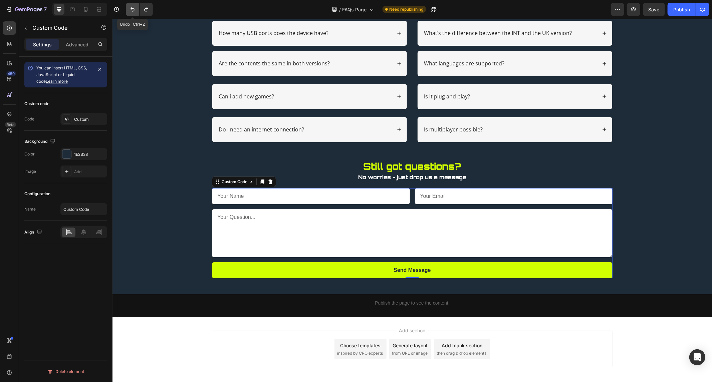
scroll to position [144, 0]
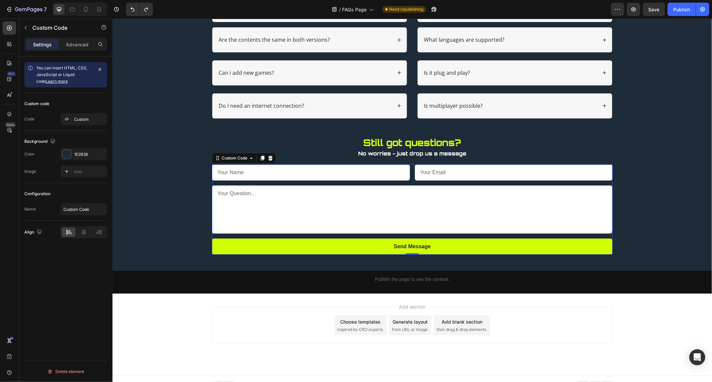
click at [236, 182] on form "Send Message" at bounding box center [412, 209] width 401 height 90
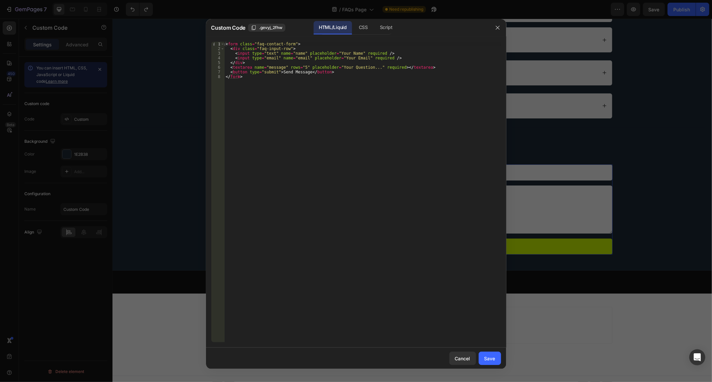
click at [280, 118] on div "< form class = "faq-contact-form" > < div class = "faq-input-row" > < input typ…" at bounding box center [362, 197] width 277 height 311
click at [309, 46] on div "< form class = "faq-contact-form" > < div class = "faq-input-row" > < input typ…" at bounding box center [362, 197] width 277 height 311
drag, startPoint x: 308, startPoint y: 45, endPoint x: 166, endPoint y: 54, distance: 142.2
click at [175, 54] on div "Custom Code .gevyj_2fhw HTML/Liquid CSS Script <form class="faq-contact-form"> …" at bounding box center [356, 191] width 712 height 382
click at [283, 51] on div "< form class = "faq-contact-form" > < div class = "faq-input-row" > < input typ…" at bounding box center [362, 192] width 277 height 301
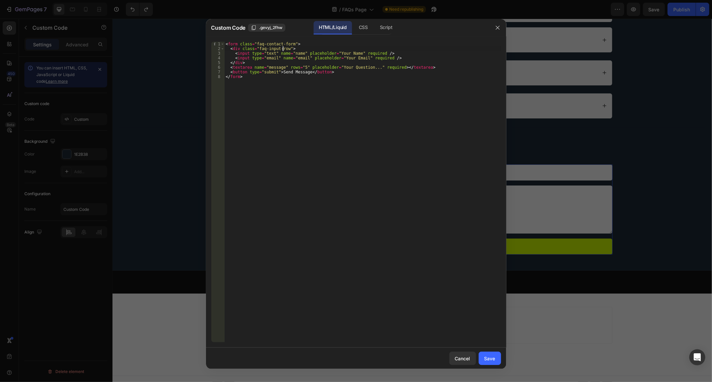
click at [299, 41] on div "<div class="faq-input-row"> 1 2 3 4 5 6 7 8 < form class = "faq-contact-form" >…" at bounding box center [356, 192] width 301 height 312
drag, startPoint x: 299, startPoint y: 41, endPoint x: 114, endPoint y: 41, distance: 184.7
click at [114, 41] on div "Custom Code .gevyj_2fhw HTML/Liquid CSS Script <form class="faq-contact-form"> …" at bounding box center [356, 191] width 712 height 382
click at [289, 40] on div "<form class="faq-contact-form"> [PHONE_NUMBER] < form class = "faq-contact-form…" at bounding box center [356, 192] width 301 height 312
drag, startPoint x: 303, startPoint y: 44, endPoint x: 170, endPoint y: 44, distance: 132.9
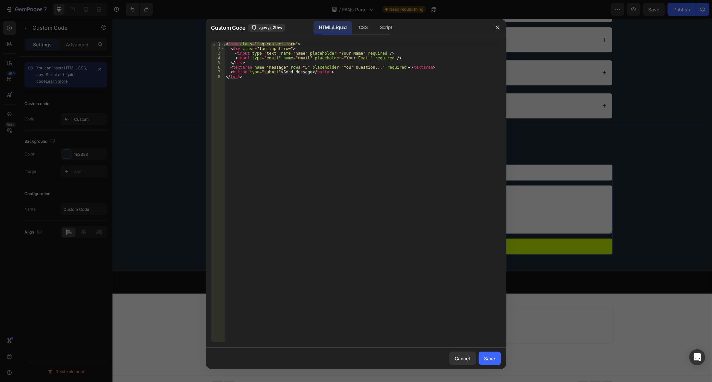
click at [170, 44] on div "Custom Code .gevyj_2fhw HTML/Liquid CSS Script <form class="faq-contact-form"> …" at bounding box center [356, 191] width 712 height 382
paste textarea "{% form 'contact', class: 'faq-contact-form' %}"
drag, startPoint x: 269, startPoint y: 85, endPoint x: 202, endPoint y: 84, distance: 67.5
click at [202, 84] on div "Custom Code .gevyj_2fhw HTML/Liquid CSS Script {% form 'contact', class: 'faq-c…" at bounding box center [356, 191] width 712 height 382
drag, startPoint x: 256, startPoint y: 75, endPoint x: 200, endPoint y: 75, distance: 56.1
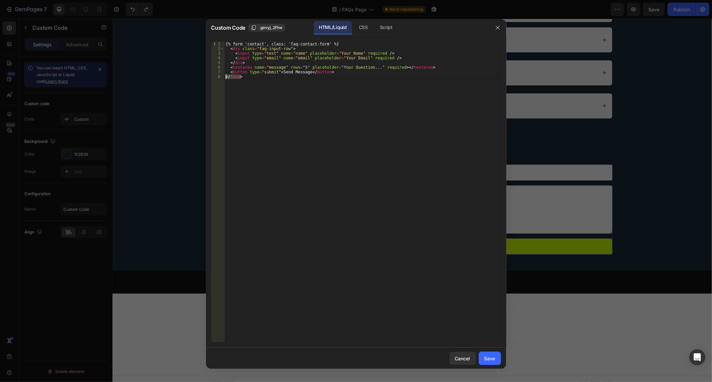
click at [200, 75] on div "Custom Code .gevyj_2fhw HTML/Liquid CSS Script </form> [PHONE_NUMBER] {% form '…" at bounding box center [356, 191] width 712 height 382
paste textarea "{% endform %}"
type textarea "{% endform %}"
click at [429, 256] on div "{% form 'contact', class: 'faq-contact-form' %} < div class = "faq-input-row" >…" at bounding box center [362, 197] width 277 height 311
click at [489, 358] on div "Save" at bounding box center [490, 358] width 11 height 7
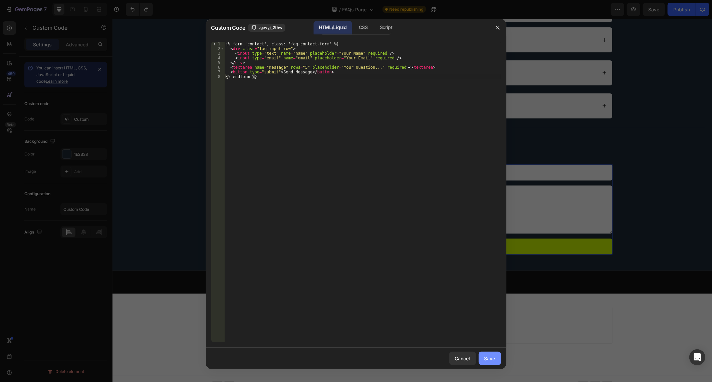
scroll to position [121, 0]
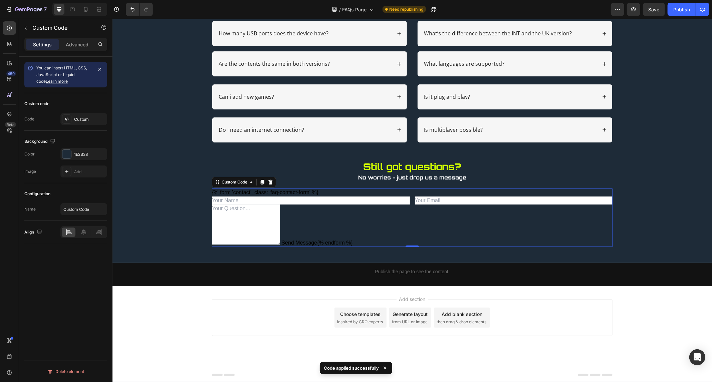
click at [386, 226] on div "{% form 'contact', class: 'faq-contact-form' %} Send Message {% endform %}" at bounding box center [412, 217] width 401 height 58
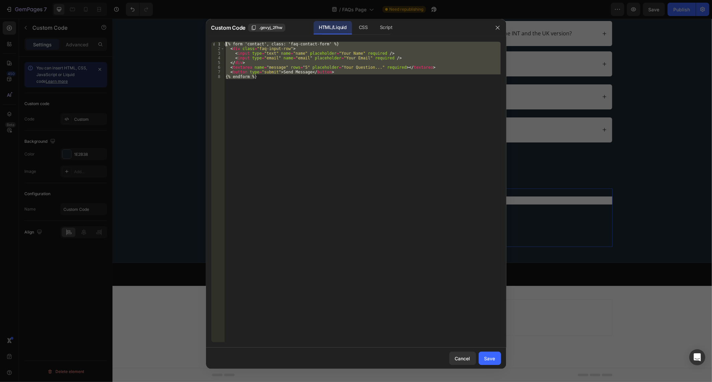
drag, startPoint x: 351, startPoint y: 103, endPoint x: 183, endPoint y: 17, distance: 188.8
click at [183, 17] on div "Custom Code .gevyj_2fhw HTML/Liquid CSS Script {% endform %} [PHONE_NUMBER] {% …" at bounding box center [356, 191] width 712 height 382
type textarea "{% form 'contact', class: 'faq-contact-form' %} <div class="faq-input-row">"
click at [496, 27] on icon "button" at bounding box center [497, 27] width 5 height 5
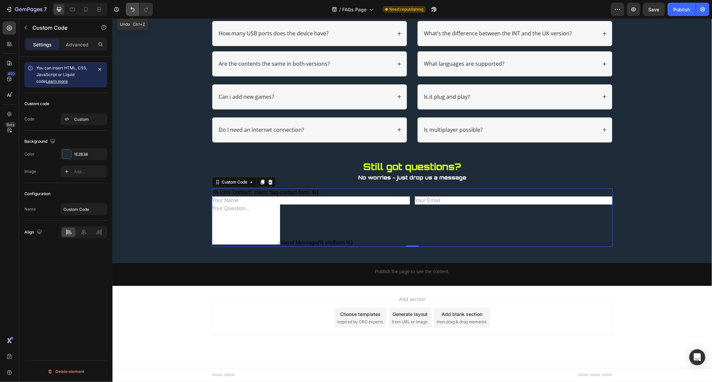
click at [126, 8] on button "Undo/Redo" at bounding box center [132, 9] width 13 height 13
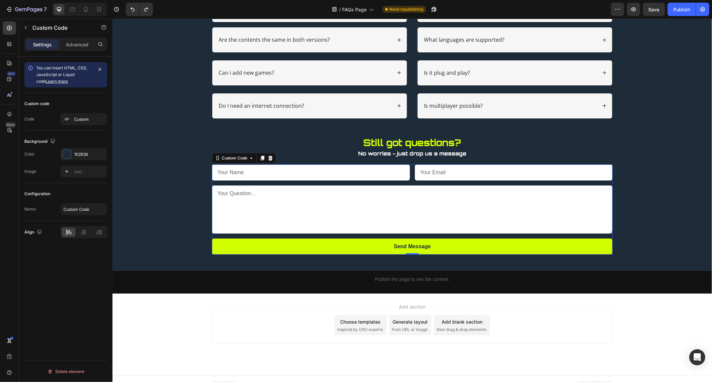
click at [349, 184] on form "Send Message" at bounding box center [412, 209] width 401 height 90
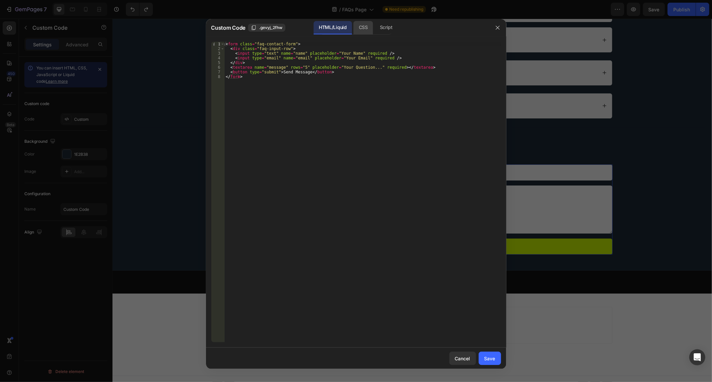
click at [375, 33] on div "CSS" at bounding box center [386, 27] width 23 height 13
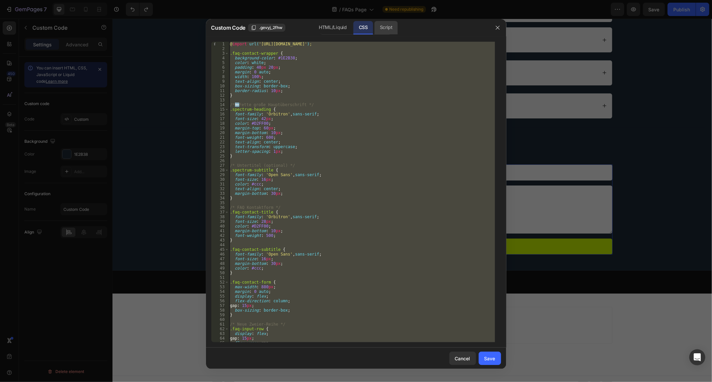
click at [394, 25] on div "Script" at bounding box center [386, 27] width 23 height 13
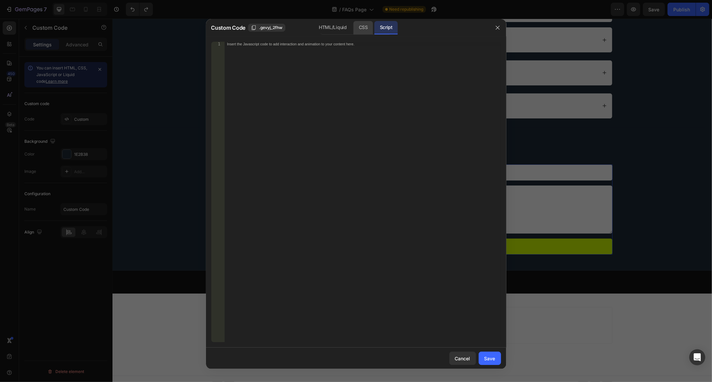
click at [357, 23] on div "CSS" at bounding box center [364, 27] width 20 height 13
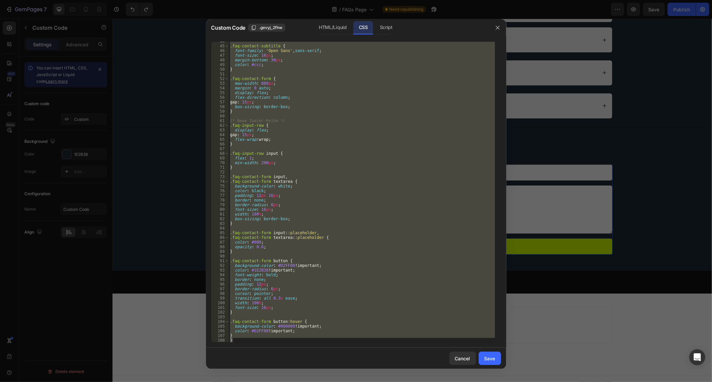
scroll to position [204, 0]
click at [333, 28] on div "HTML/Liquid" at bounding box center [333, 27] width 38 height 13
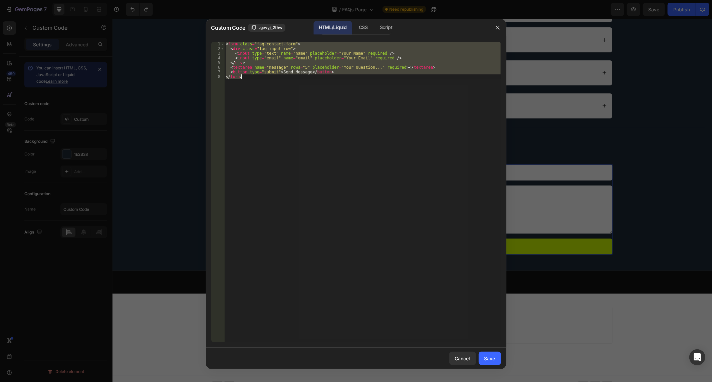
click at [251, 106] on div "< form class = "faq-contact-form" > < div class = "faq-input-row" > < input typ…" at bounding box center [362, 192] width 277 height 301
click at [251, 106] on div "< form class = "faq-contact-form" > < div class = "faq-input-row" > < input typ…" at bounding box center [362, 197] width 277 height 311
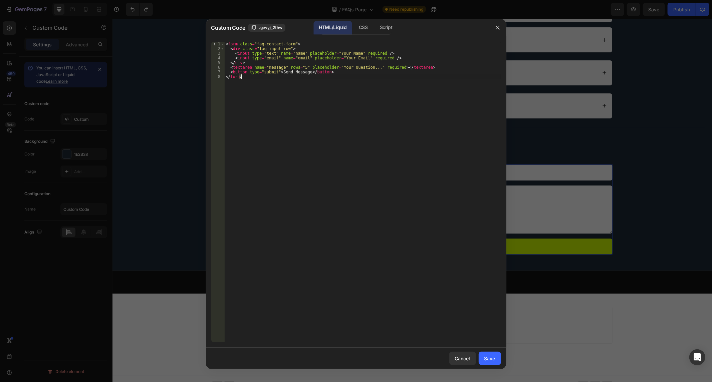
click at [251, 106] on div "< form class = "faq-contact-form" > < div class = "faq-input-row" > < input typ…" at bounding box center [362, 197] width 277 height 311
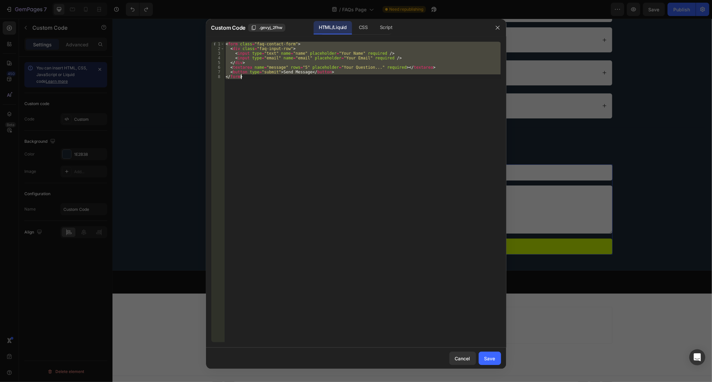
click at [251, 106] on div "< form class = "faq-contact-form" > < div class = "faq-input-row" > < input typ…" at bounding box center [362, 197] width 277 height 311
paste textarea "{% endform %}"
type textarea "{% endform %}"
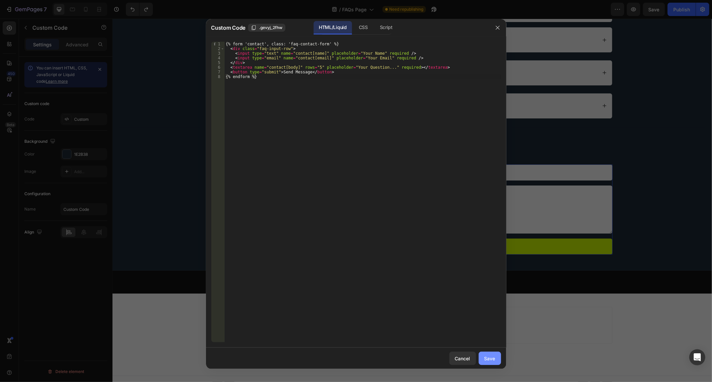
click at [488, 359] on div "Save" at bounding box center [490, 358] width 11 height 7
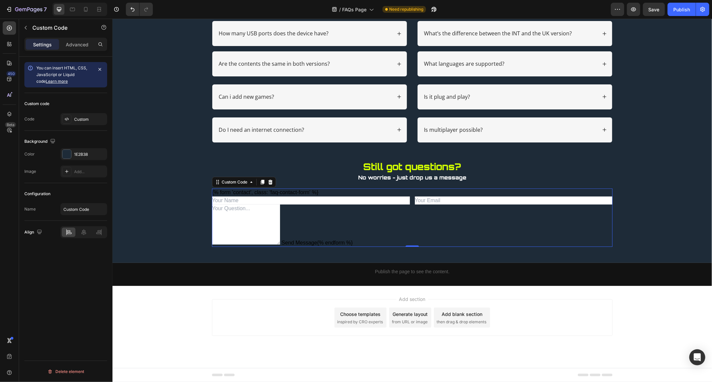
click at [385, 237] on div "{% form 'contact', class: 'faq-contact-form' %} Send Message {% endform %}" at bounding box center [412, 217] width 401 height 58
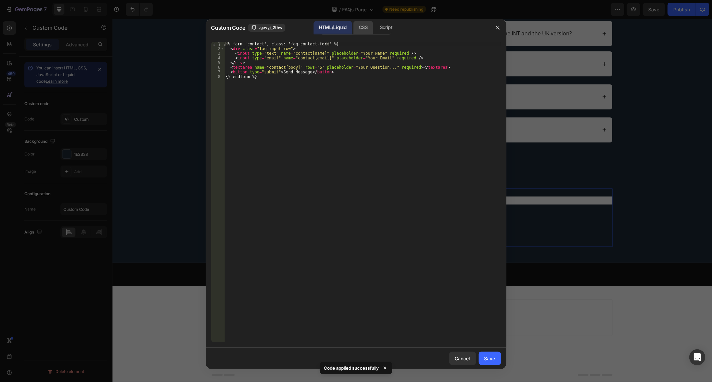
click at [375, 24] on div "CSS" at bounding box center [386, 27] width 23 height 13
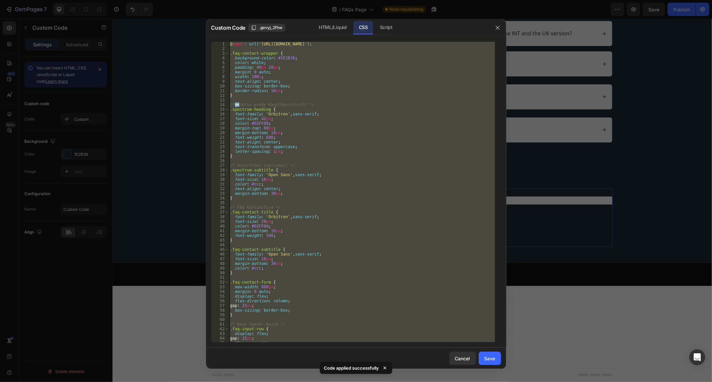
type textarea "} }"
click at [354, 100] on div "@ import url( '[URL][DOMAIN_NAME]' ) ; .faq-contact-wrapper { background-color …" at bounding box center [362, 192] width 266 height 301
click at [354, 100] on div "@ import url( '[URL][DOMAIN_NAME]' ) ; .faq-contact-wrapper { background-color …" at bounding box center [362, 197] width 266 height 311
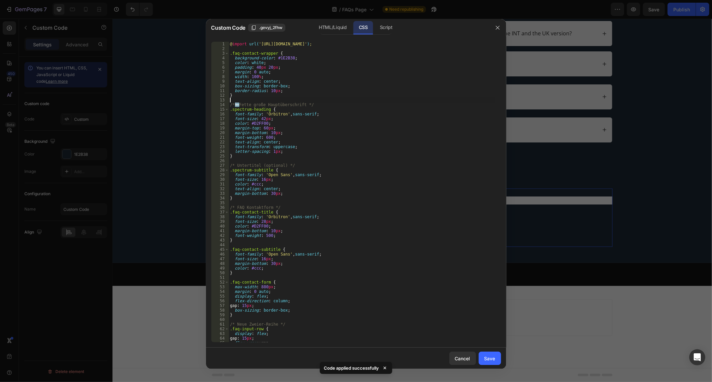
click at [354, 100] on div "@ import url( '[URL][DOMAIN_NAME]' ) ; .faq-contact-wrapper { background-color …" at bounding box center [362, 197] width 266 height 311
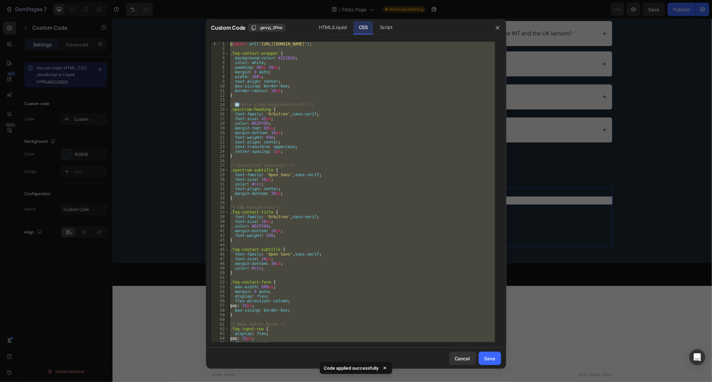
click at [354, 100] on div "@ import url( '[URL][DOMAIN_NAME]' ) ; .faq-contact-wrapper { background-color …" at bounding box center [362, 197] width 266 height 311
click at [395, 31] on div "Script" at bounding box center [386, 27] width 23 height 13
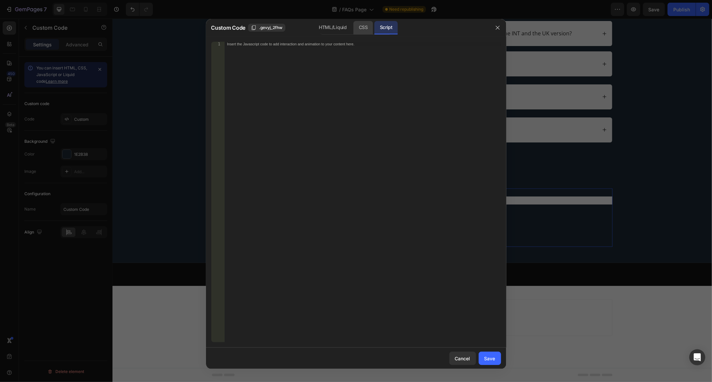
drag, startPoint x: 366, startPoint y: 40, endPoint x: 366, endPoint y: 32, distance: 7.7
click at [366, 38] on div "} } 1 Insert the Javascript code to add interaction and animation to your conte…" at bounding box center [356, 192] width 301 height 312
click at [366, 32] on div "CSS" at bounding box center [364, 27] width 20 height 13
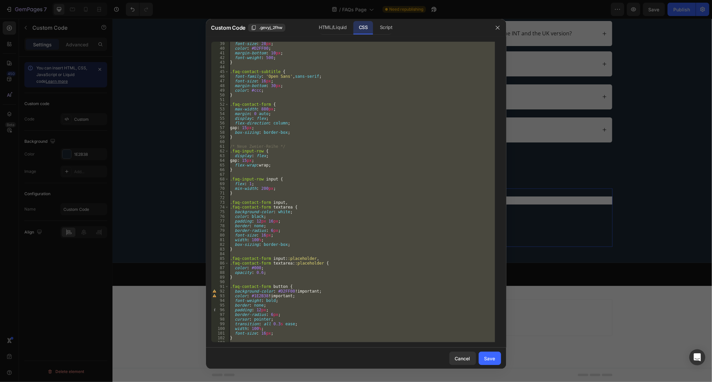
scroll to position [204, 0]
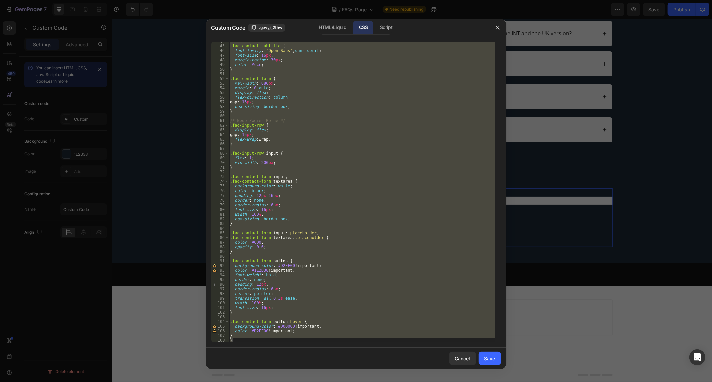
click at [257, 346] on div "} } 44 45 46 47 48 49 50 51 52 53 54 55 56 57 58 59 60 61 62 63 64 65 66 67 68 …" at bounding box center [356, 192] width 301 height 312
click at [258, 341] on div ".faq-contact-subtitle { font-family : ' Open Sans ' , sans-serif ; font-size : …" at bounding box center [362, 192] width 266 height 301
type textarea "}"
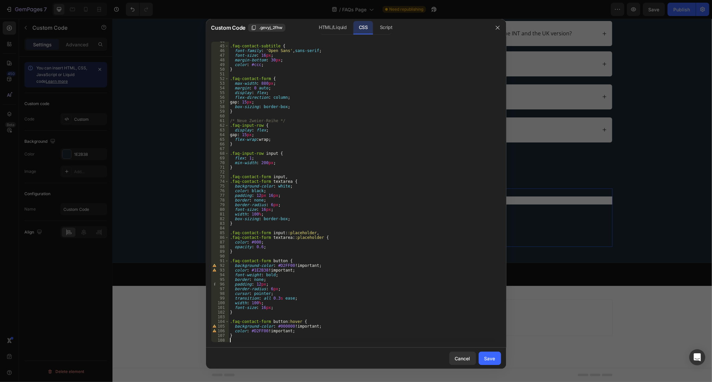
type textarea "}"
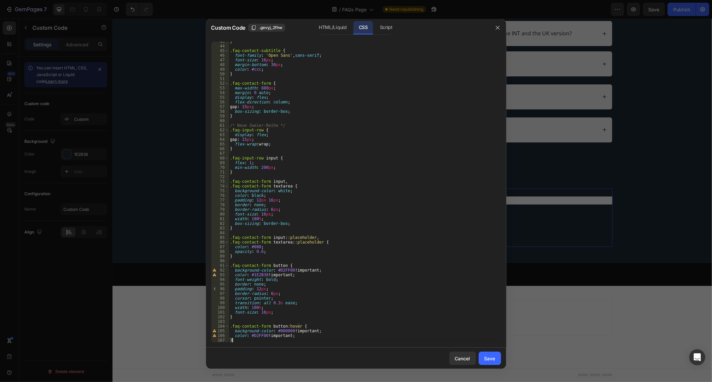
scroll to position [199, 0]
click at [490, 357] on div "Save" at bounding box center [490, 358] width 11 height 7
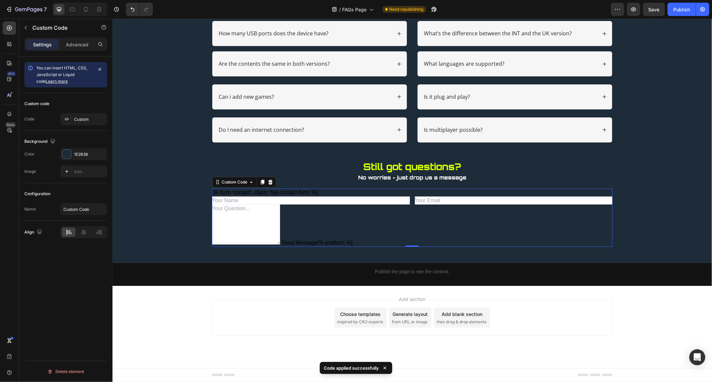
click at [471, 236] on div "{% form 'contact', class: 'faq-contact-form' %} Send Message {% endform %}" at bounding box center [412, 217] width 401 height 58
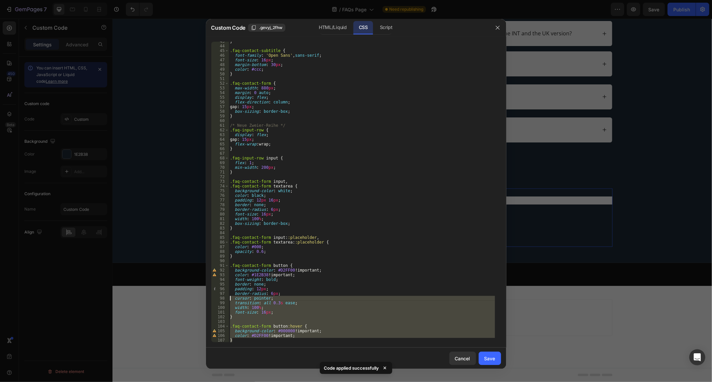
scroll to position [0, 0]
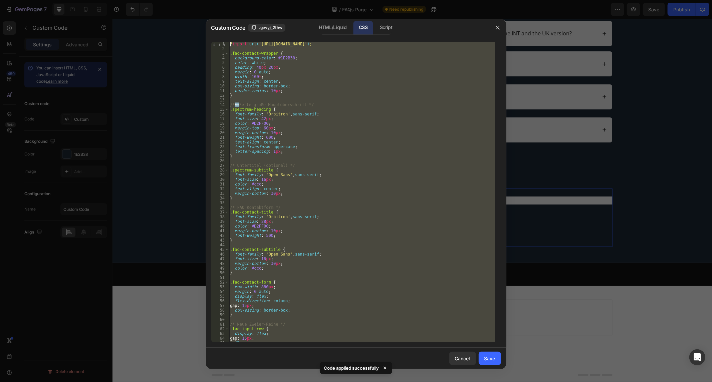
drag, startPoint x: 261, startPoint y: 341, endPoint x: 1, endPoint y: -45, distance: 465.8
click at [1, 0] on html "7 Version history / FAQs Page Need republishing Preview Save Publish 450 Beta S…" at bounding box center [356, 0] width 712 height 0
drag, startPoint x: 348, startPoint y: 23, endPoint x: 301, endPoint y: 70, distance: 66.4
click at [347, 23] on div "HTML/Liquid" at bounding box center [333, 27] width 38 height 13
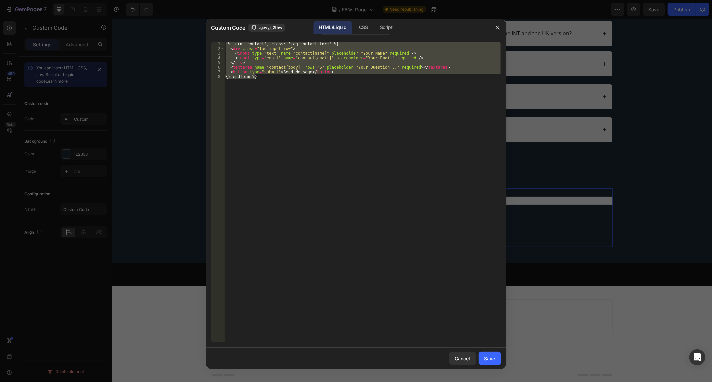
click at [272, 106] on div "{% form 'contact', class: 'faq-contact-form' %} < div class = "faq-input-row" >…" at bounding box center [362, 192] width 277 height 301
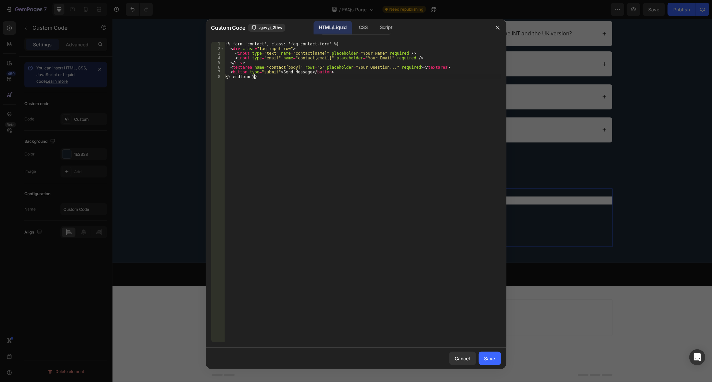
click at [272, 106] on div "{% form 'contact', class: 'faq-contact-form' %} < div class = "faq-input-row" >…" at bounding box center [362, 197] width 277 height 311
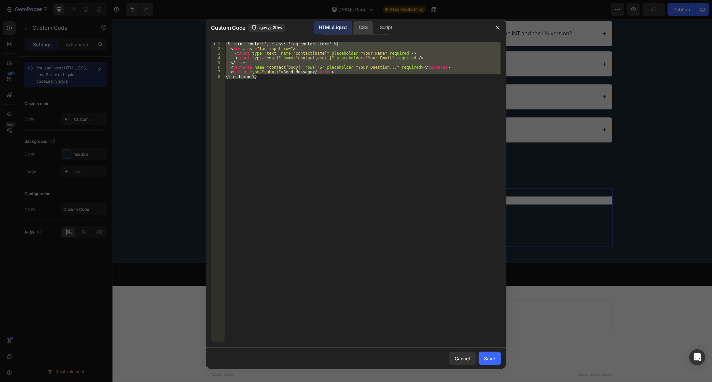
click at [375, 27] on div "CSS" at bounding box center [386, 27] width 23 height 13
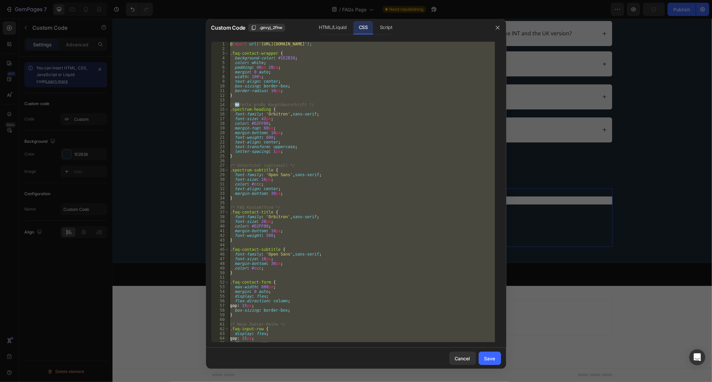
click at [276, 88] on div "@ import url( '[URL][DOMAIN_NAME]' ) ; .faq-contact-wrapper { background-color …" at bounding box center [362, 192] width 266 height 301
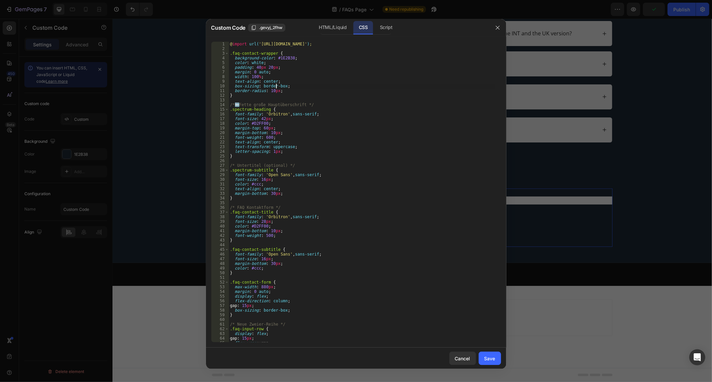
click at [276, 88] on div "@ import url( '[URL][DOMAIN_NAME]' ) ; .faq-contact-wrapper { background-color …" at bounding box center [362, 197] width 266 height 311
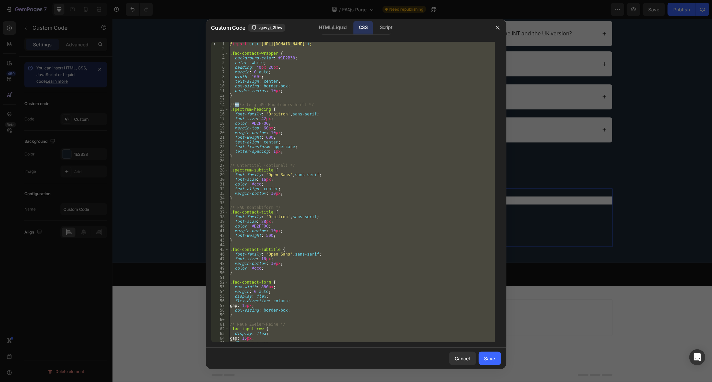
click at [262, 191] on div "@ import url( '[URL][DOMAIN_NAME]' ) ; .faq-contact-wrapper { background-color …" at bounding box center [362, 192] width 266 height 301
drag, startPoint x: 262, startPoint y: 191, endPoint x: 268, endPoint y: 169, distance: 23.3
click at [262, 191] on div "@ import url( '[URL][DOMAIN_NAME]' ) ; .faq-contact-wrapper { background-color …" at bounding box center [362, 197] width 266 height 311
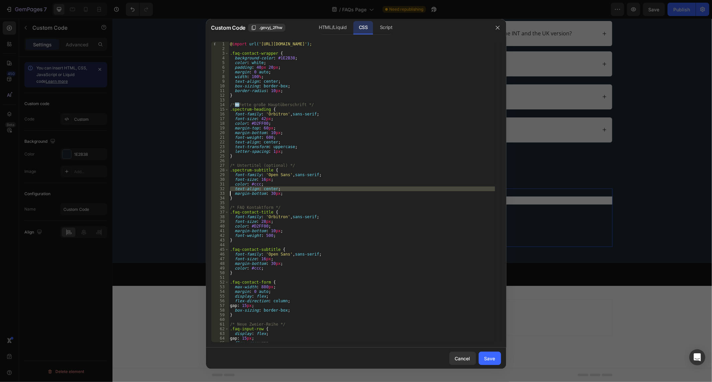
type textarea "text-align: center; margin-bottom: 30px;"
click at [271, 161] on div "@ import url( '[URL][DOMAIN_NAME]' ) ; .faq-contact-wrapper { background-color …" at bounding box center [362, 197] width 266 height 311
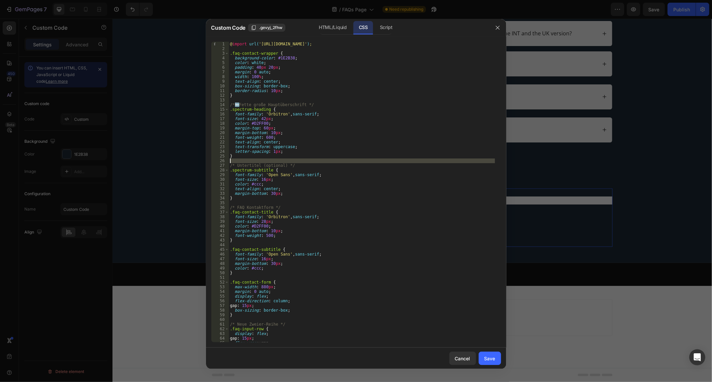
click at [271, 161] on div "@ import url( '[URL][DOMAIN_NAME]' ) ; .faq-contact-wrapper { background-color …" at bounding box center [362, 197] width 266 height 311
type textarea "/* Untertitel (optional) */"
click at [272, 161] on div "@ import url( '[URL][DOMAIN_NAME]' ) ; .faq-contact-wrapper { background-color …" at bounding box center [362, 192] width 266 height 301
click at [272, 161] on div "@ import url( '[URL][DOMAIN_NAME]' ) ; .faq-contact-wrapper { background-color …" at bounding box center [362, 197] width 266 height 311
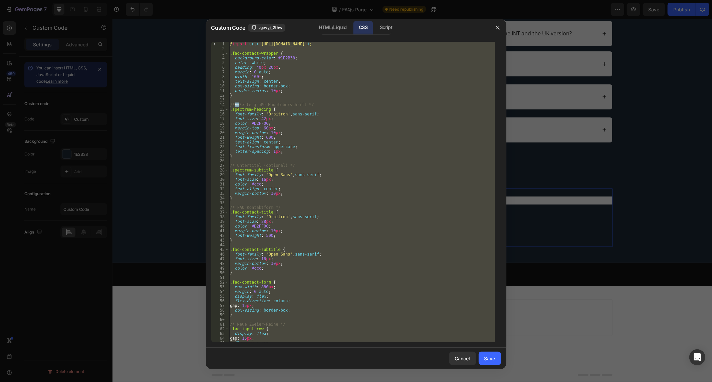
click at [272, 161] on div "@ import url( '[URL][DOMAIN_NAME]' ) ; .faq-contact-wrapper { background-color …" at bounding box center [362, 197] width 266 height 311
type textarea "color: #D2FF00 !important; }"
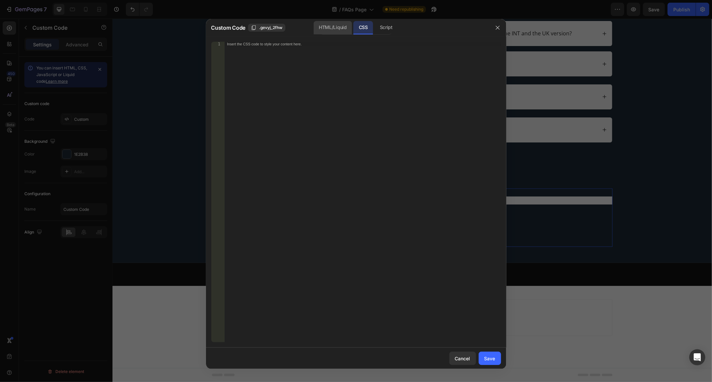
click at [347, 34] on div "HTML/Liquid" at bounding box center [333, 27] width 38 height 13
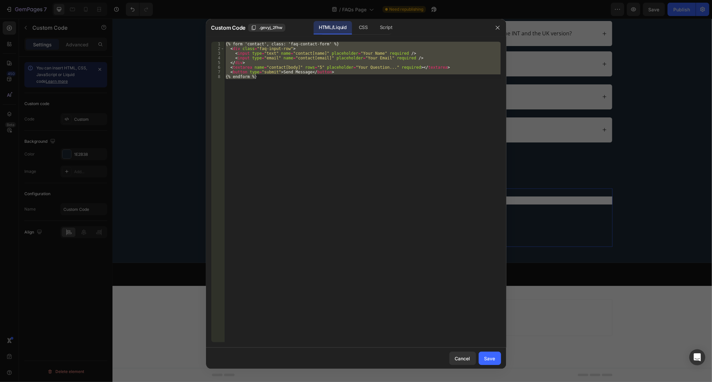
click at [338, 80] on div "{% form 'contact', class: 'faq-contact-form' %} < div class = "faq-input-row" >…" at bounding box center [362, 192] width 277 height 301
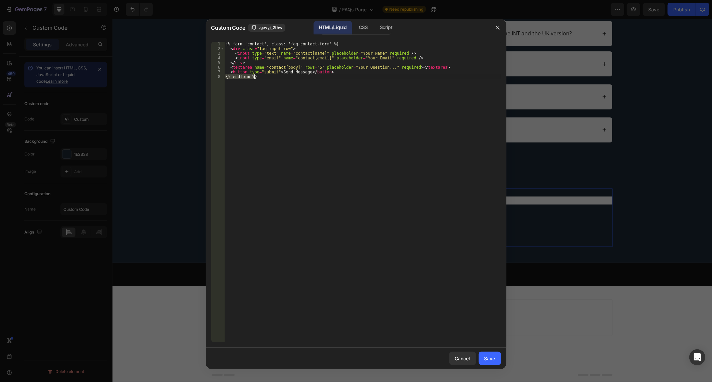
click at [338, 80] on div "{% form 'contact', class: 'faq-contact-form' %} < div class = "faq-input-row" >…" at bounding box center [362, 197] width 277 height 311
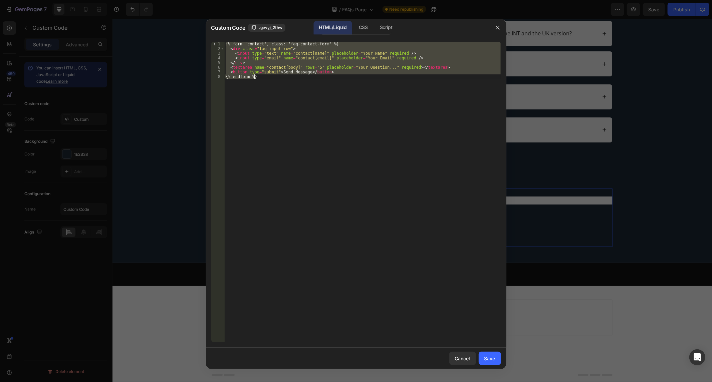
paste textarea "</style>"
type textarea "</style>"
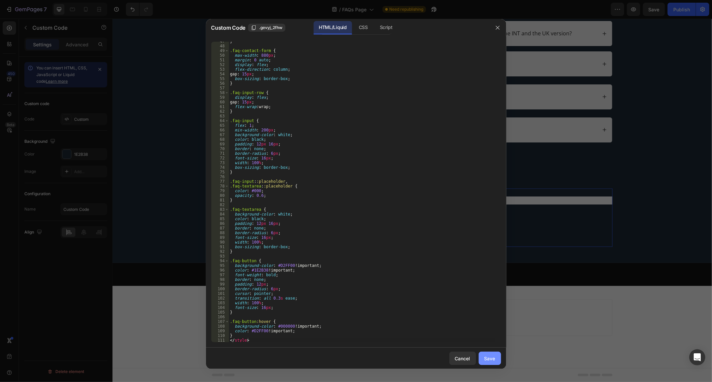
click at [495, 358] on div "Save" at bounding box center [490, 358] width 11 height 7
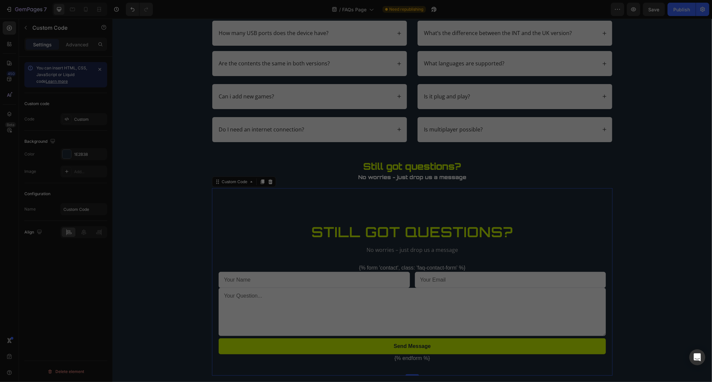
scroll to position [144, 0]
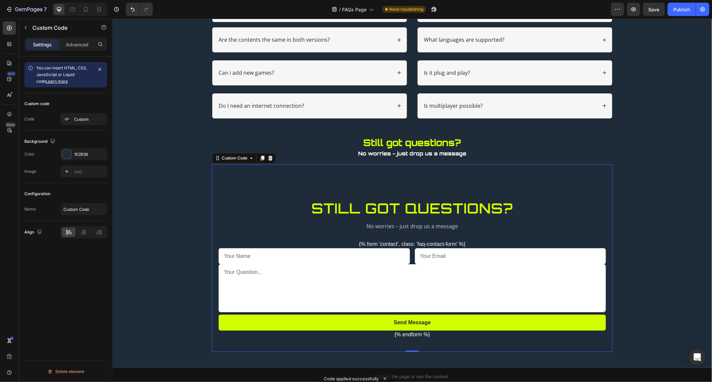
click at [533, 248] on input "email" at bounding box center [510, 256] width 191 height 16
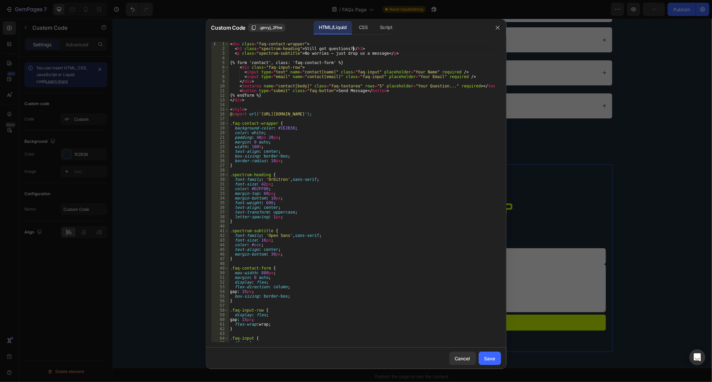
click at [385, 50] on div "< div class = "faq-contact-wrapper" > < h2 class = "spectrum-heading" > Still g…" at bounding box center [362, 197] width 266 height 311
click at [386, 50] on div "< div class = "faq-contact-wrapper" > < h2 class = "spectrum-heading" > Still g…" at bounding box center [362, 197] width 266 height 311
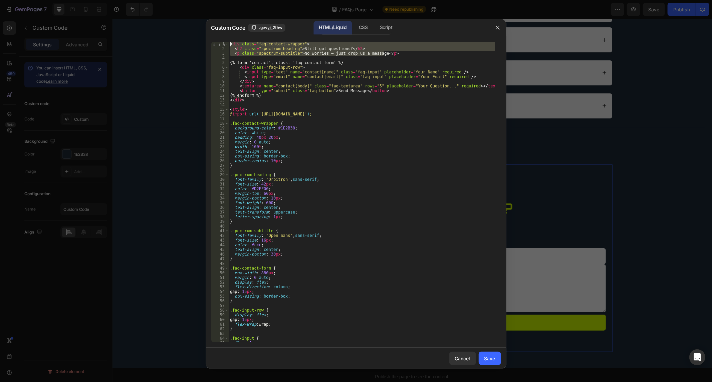
drag, startPoint x: 386, startPoint y: 52, endPoint x: 97, endPoint y: 18, distance: 291.2
click at [98, 19] on div "Custom Code .gevyj_2fhw HTML/Liquid CSS Script <h2 class="spectrum-heading">Sti…" at bounding box center [356, 191] width 712 height 382
type textarea "<div class="faq-contact-wrapper"> <h2 class="spectrum-heading">Still got questi…"
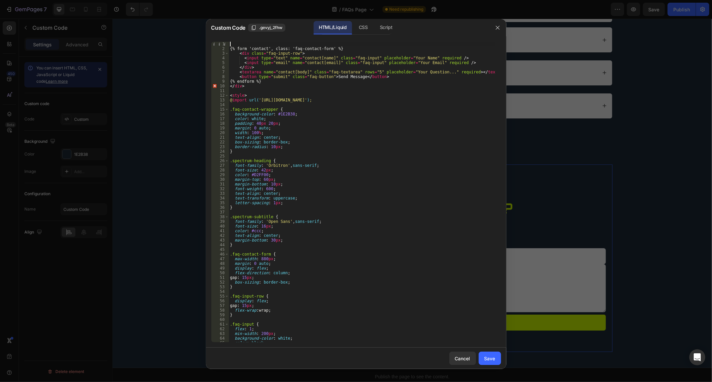
click at [502, 356] on div "Cancel Save" at bounding box center [356, 358] width 301 height 21
click at [498, 356] on button "Save" at bounding box center [490, 358] width 22 height 13
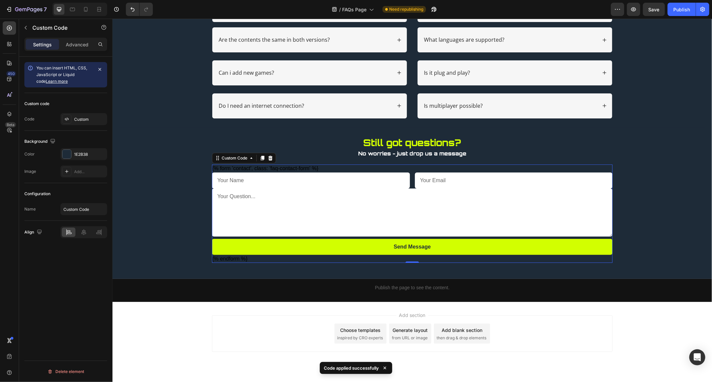
click at [576, 158] on p "No worries - just drop us a message" at bounding box center [411, 154] width 399 height 10
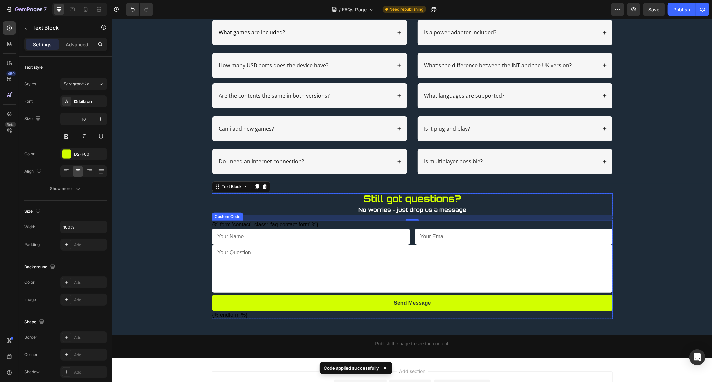
scroll to position [33, 0]
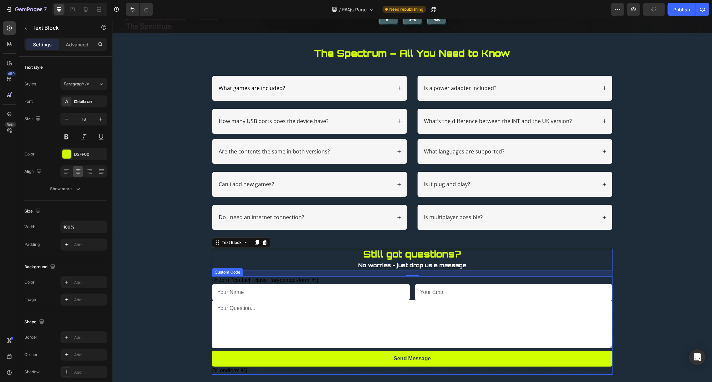
click at [309, 281] on div "{% form 'contact', class: 'faq-contact-form' %} Send Message {% endform %}" at bounding box center [412, 325] width 401 height 99
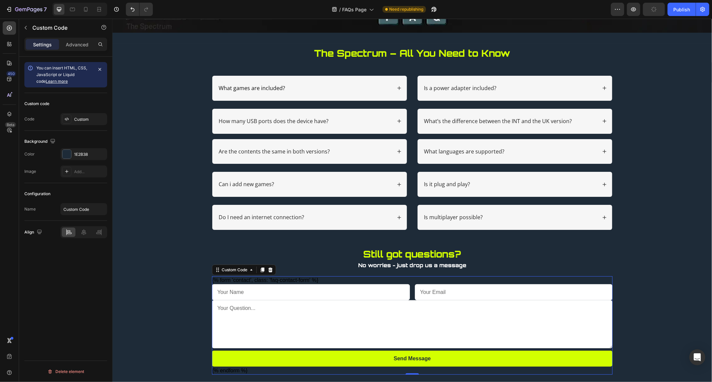
click at [309, 281] on div "{% form 'contact', class: 'faq-contact-form' %} Send Message {% endform %}" at bounding box center [412, 325] width 401 height 99
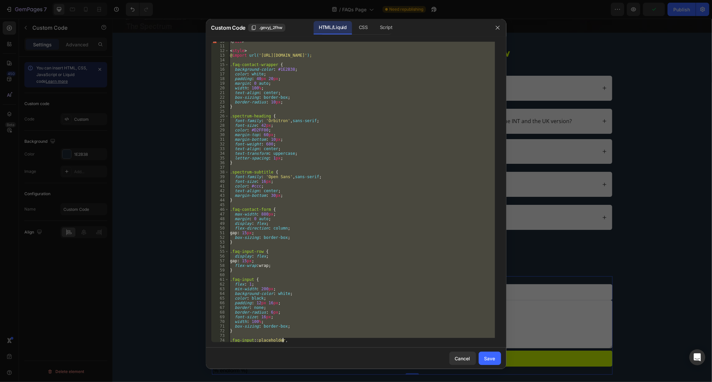
scroll to position [204, 0]
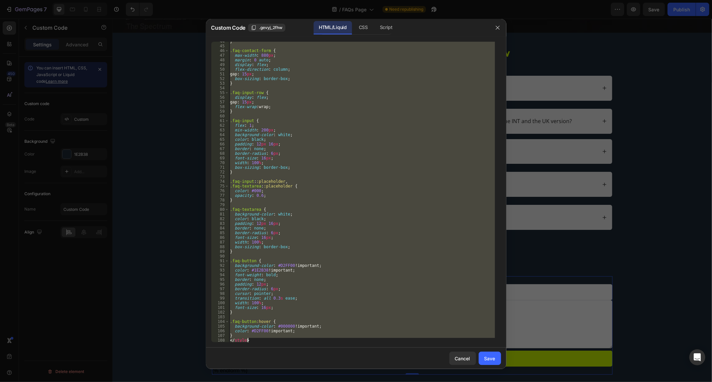
drag, startPoint x: 232, startPoint y: 48, endPoint x: 323, endPoint y: 400, distance: 363.3
click at [323, 0] on html "7 Version history / FAQs Page Need republishing Preview Save Publish 450 Beta S…" at bounding box center [356, 0] width 712 height 0
type textarea "} </style>"
click at [501, 31] on button "button" at bounding box center [498, 27] width 11 height 11
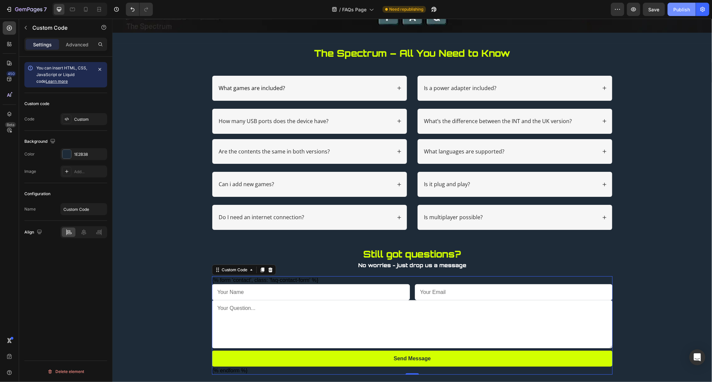
click at [685, 8] on div "Publish" at bounding box center [682, 9] width 17 height 7
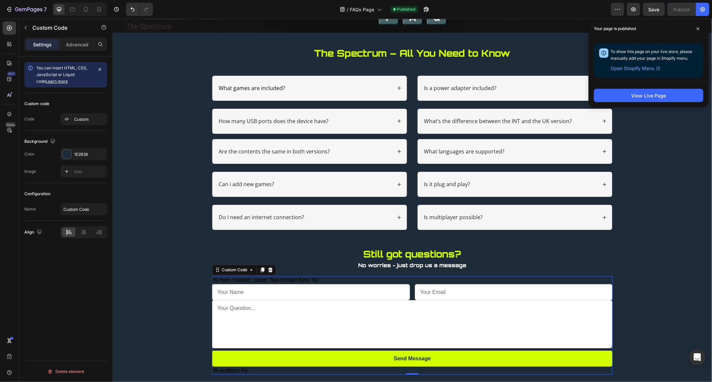
click at [343, 277] on div "{% form 'contact', class: 'faq-contact-form' %} Send Message {% endform %}" at bounding box center [412, 325] width 401 height 99
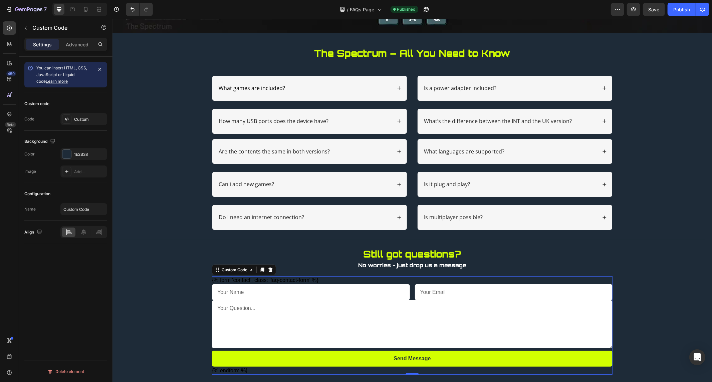
click at [343, 277] on div "{% form 'contact', class: 'faq-contact-form' %} Send Message {% endform %}" at bounding box center [412, 325] width 401 height 99
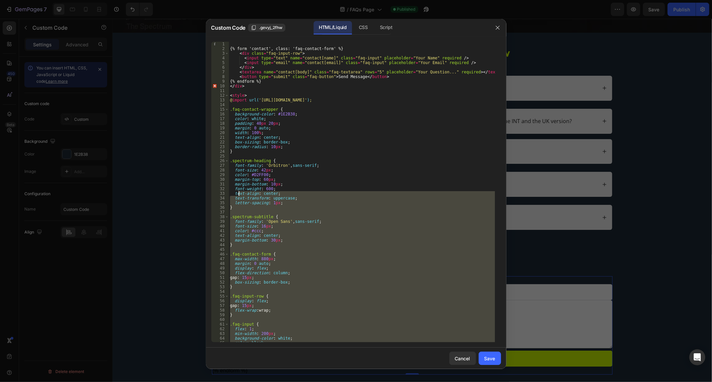
scroll to position [0, 0]
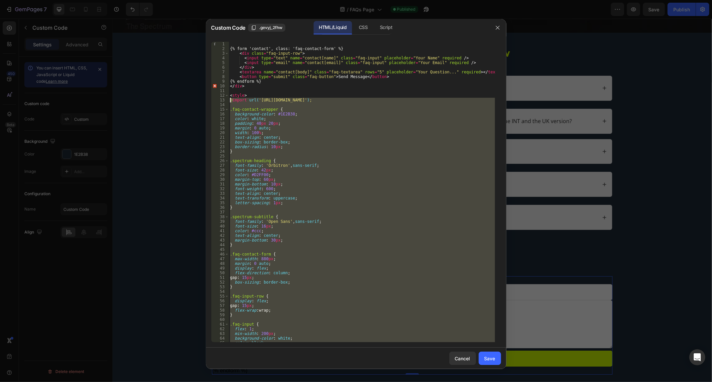
drag, startPoint x: 254, startPoint y: 317, endPoint x: 204, endPoint y: 99, distance: 223.7
click at [204, 99] on div "Custom Code .gevyj_2fhw HTML/Liquid CSS Script </style> 1 2 3 4 5 6 7 8 9 10 11…" at bounding box center [356, 191] width 712 height 382
paste textarea "}"
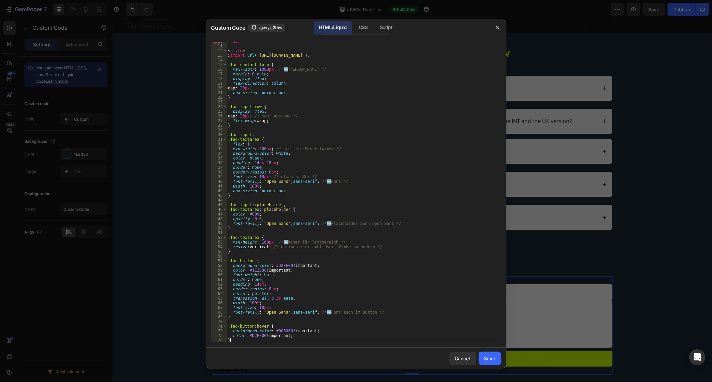
scroll to position [44, 0]
drag, startPoint x: 319, startPoint y: 220, endPoint x: 311, endPoint y: 197, distance: 24.5
click at [319, 220] on div "</ div > < style > @ import url( '[URL][DOMAIN_NAME]' ) ; .faq-contact-form { m…" at bounding box center [361, 194] width 269 height 311
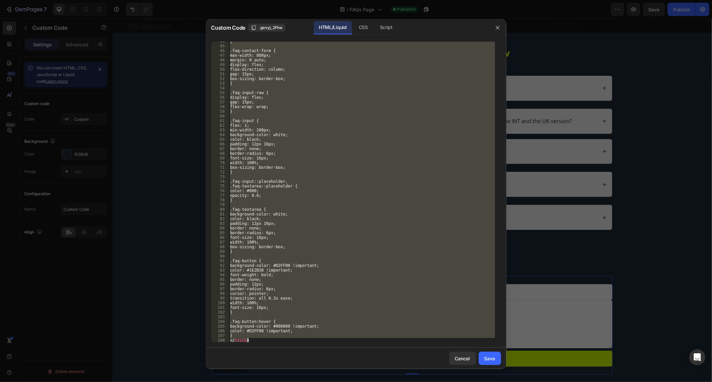
scroll to position [204, 0]
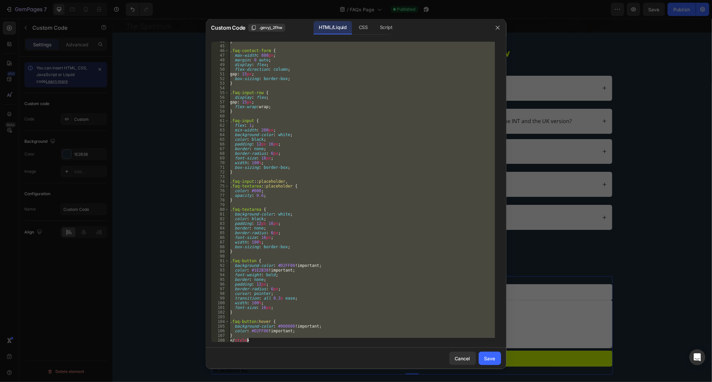
click at [264, 312] on div "} .faq-contact-form { max-width : 880 px ; margin : 0 auto ; display : flex ; f…" at bounding box center [362, 192] width 266 height 301
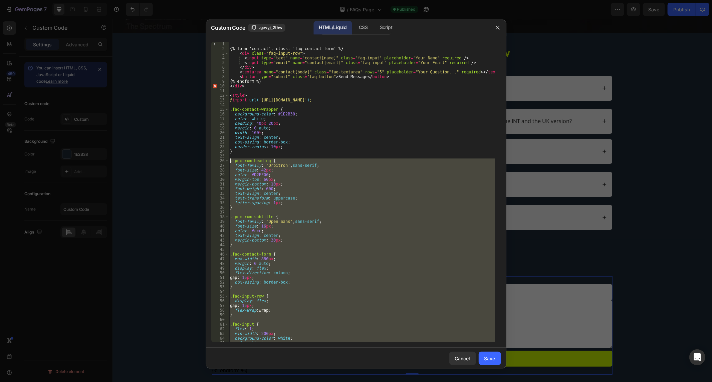
scroll to position [0, 0]
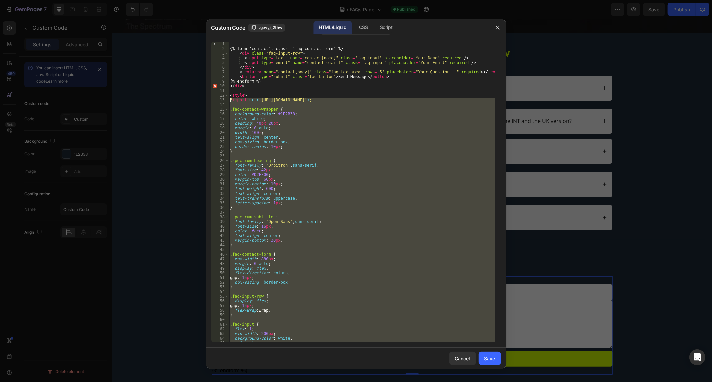
drag, startPoint x: 238, startPoint y: 336, endPoint x: 224, endPoint y: 100, distance: 236.8
click at [224, 100] on div "} 1 2 3 4 5 6 7 8 9 10 11 12 13 14 15 16 17 18 19 20 21 22 23 24 25 26 27 28 29…" at bounding box center [356, 192] width 290 height 301
paste textarea "}"
type textarea "}"
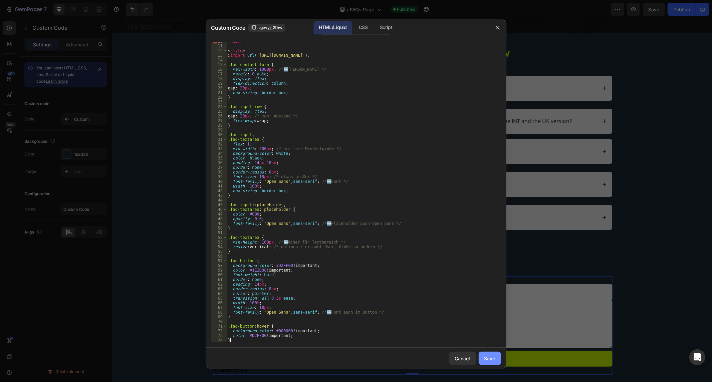
click at [498, 358] on button "Save" at bounding box center [490, 358] width 22 height 13
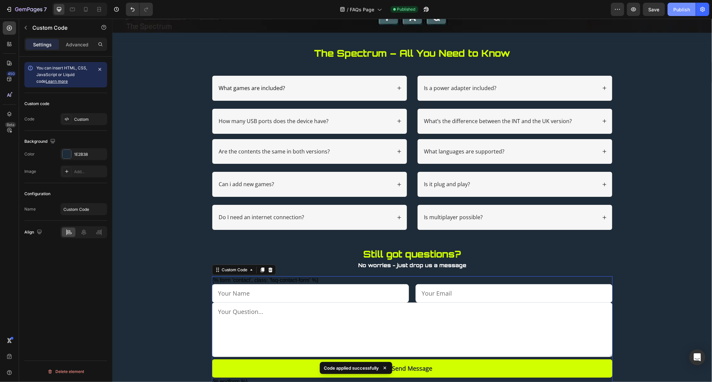
click at [682, 10] on div "Publish" at bounding box center [682, 9] width 17 height 7
